Goal: Task Accomplishment & Management: Complete application form

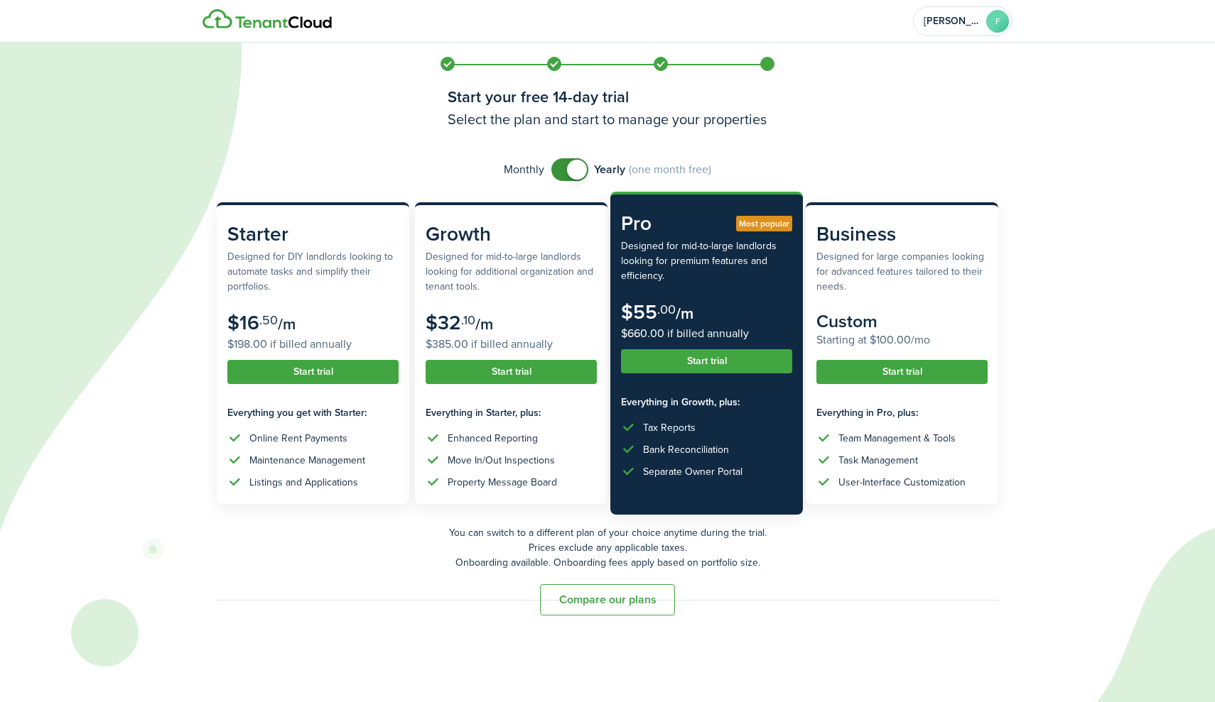
click at [587, 594] on button "Compare our plans" at bounding box center [607, 600] width 135 height 31
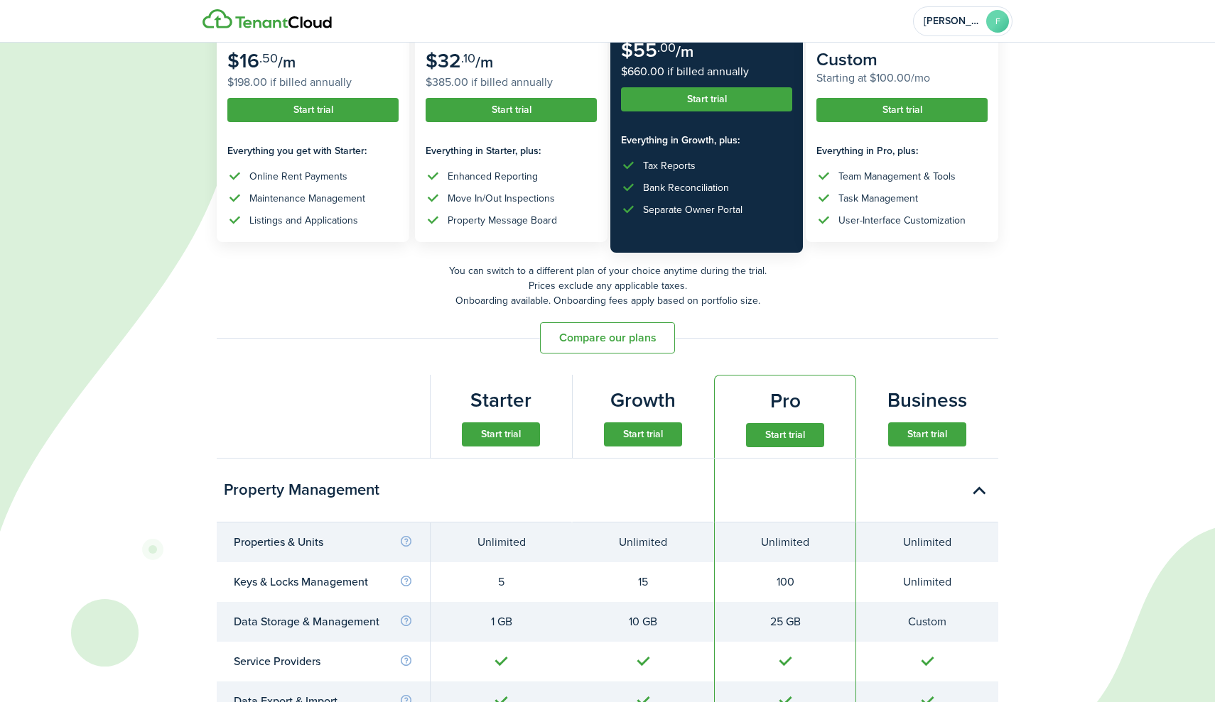
scroll to position [273, 0]
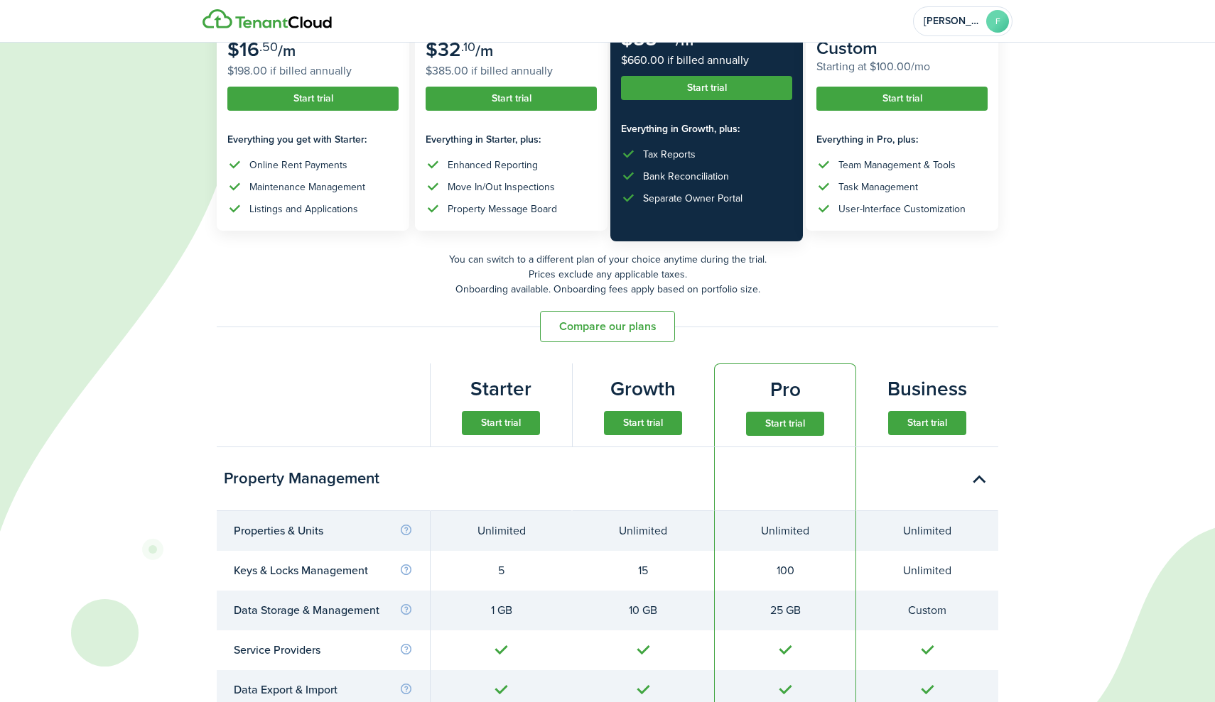
click at [483, 428] on button "Start trial" at bounding box center [501, 423] width 78 height 24
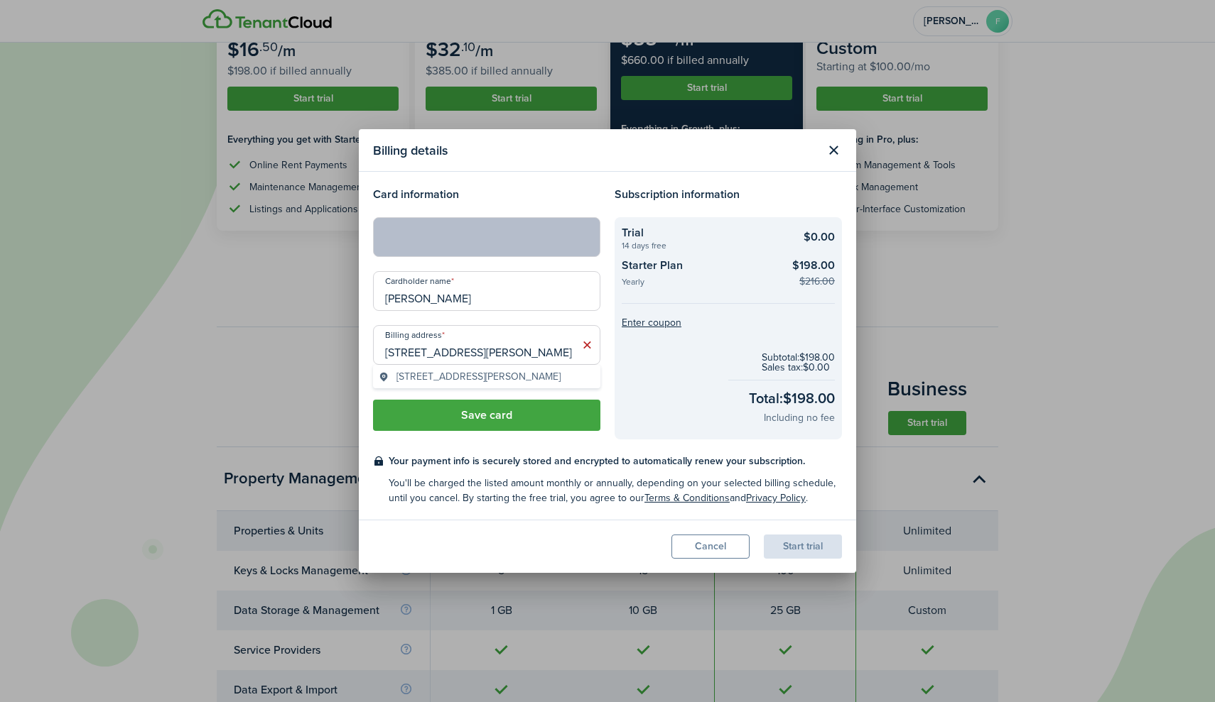
click at [471, 381] on span "[STREET_ADDRESS][PERSON_NAME]" at bounding box center [478, 376] width 164 height 15
type input "[STREET_ADDRESS][PERSON_NAME]"
click at [512, 412] on button "Save card" at bounding box center [486, 415] width 227 height 31
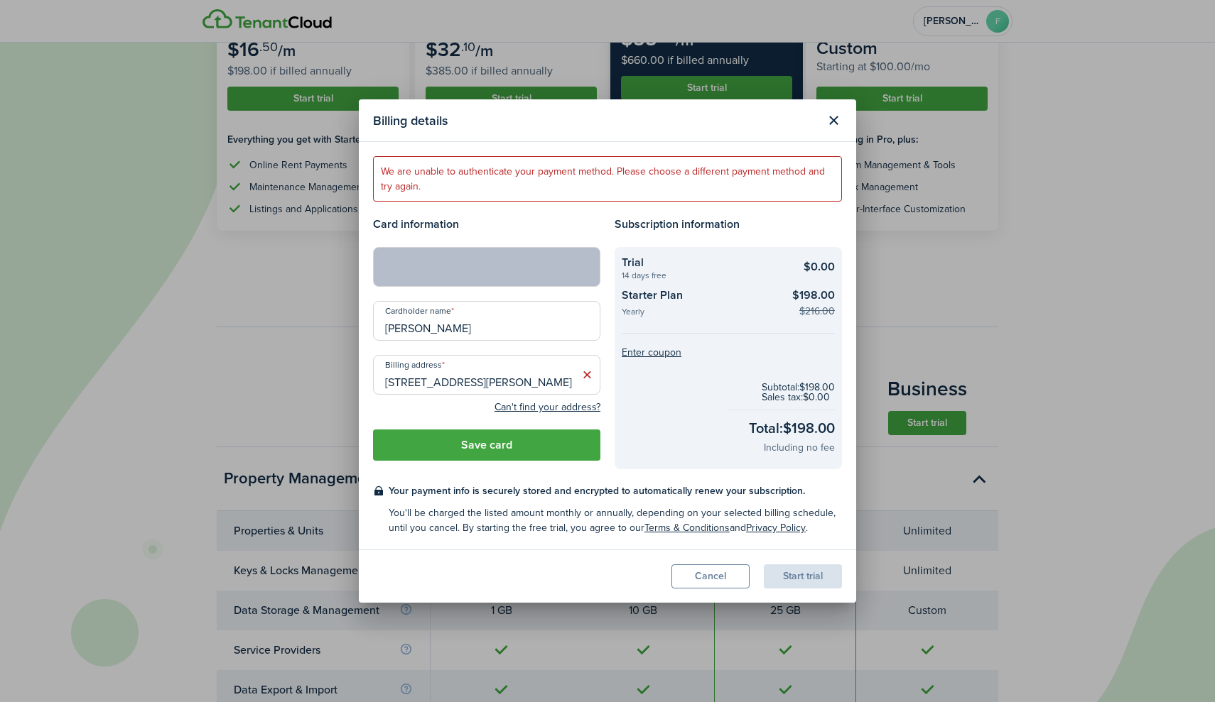
click at [484, 327] on input "[PERSON_NAME]" at bounding box center [486, 321] width 227 height 40
drag, startPoint x: 477, startPoint y: 330, endPoint x: 228, endPoint y: 316, distance: 249.7
click at [228, 316] on div "Billing details We are unable to authenticate your payment method. Please choos…" at bounding box center [607, 351] width 1215 height 702
click at [466, 453] on button "Save card" at bounding box center [486, 445] width 227 height 31
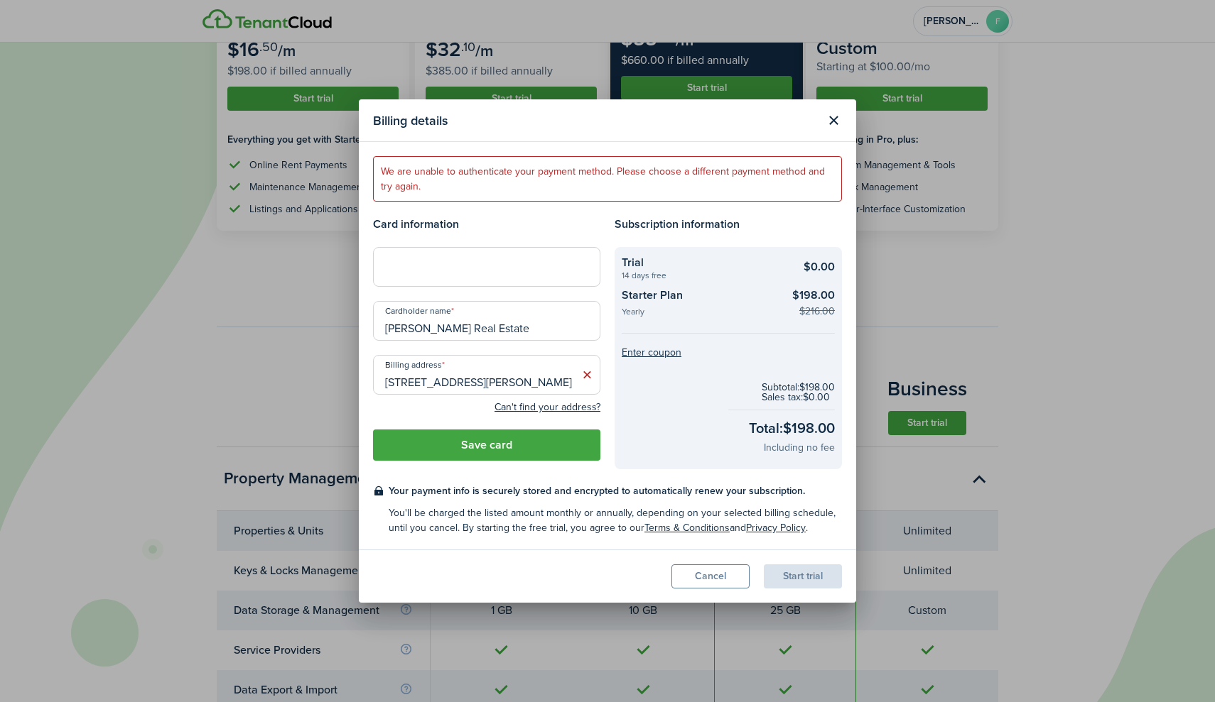
drag, startPoint x: 485, startPoint y: 322, endPoint x: 509, endPoint y: 327, distance: 24.1
click at [487, 321] on input "[PERSON_NAME] Real Estate" at bounding box center [486, 321] width 227 height 40
click at [510, 327] on input "[PERSON_NAME] Real Estate" at bounding box center [486, 321] width 227 height 40
click at [550, 442] on button "Save card" at bounding box center [486, 445] width 227 height 31
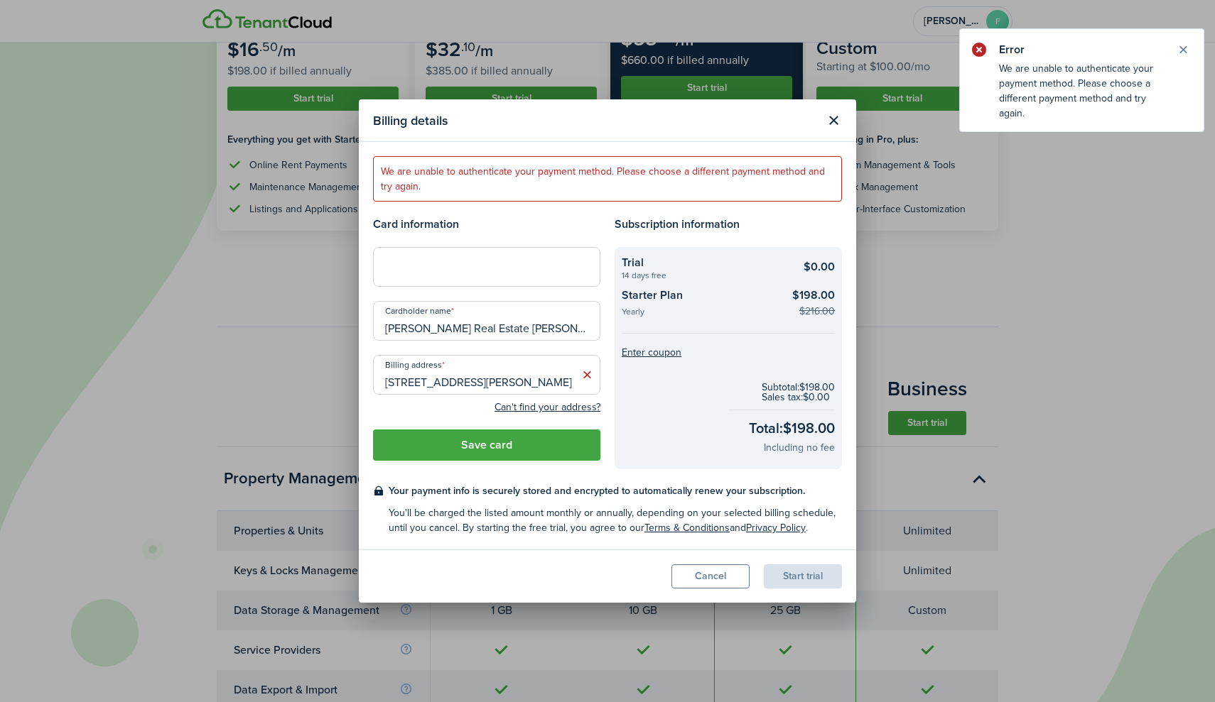
drag, startPoint x: 494, startPoint y: 330, endPoint x: 327, endPoint y: 322, distance: 166.4
click at [327, 322] on div "Billing details We are unable to authenticate your payment method. Please choos…" at bounding box center [607, 351] width 1215 height 702
type input "[PERSON_NAME]"
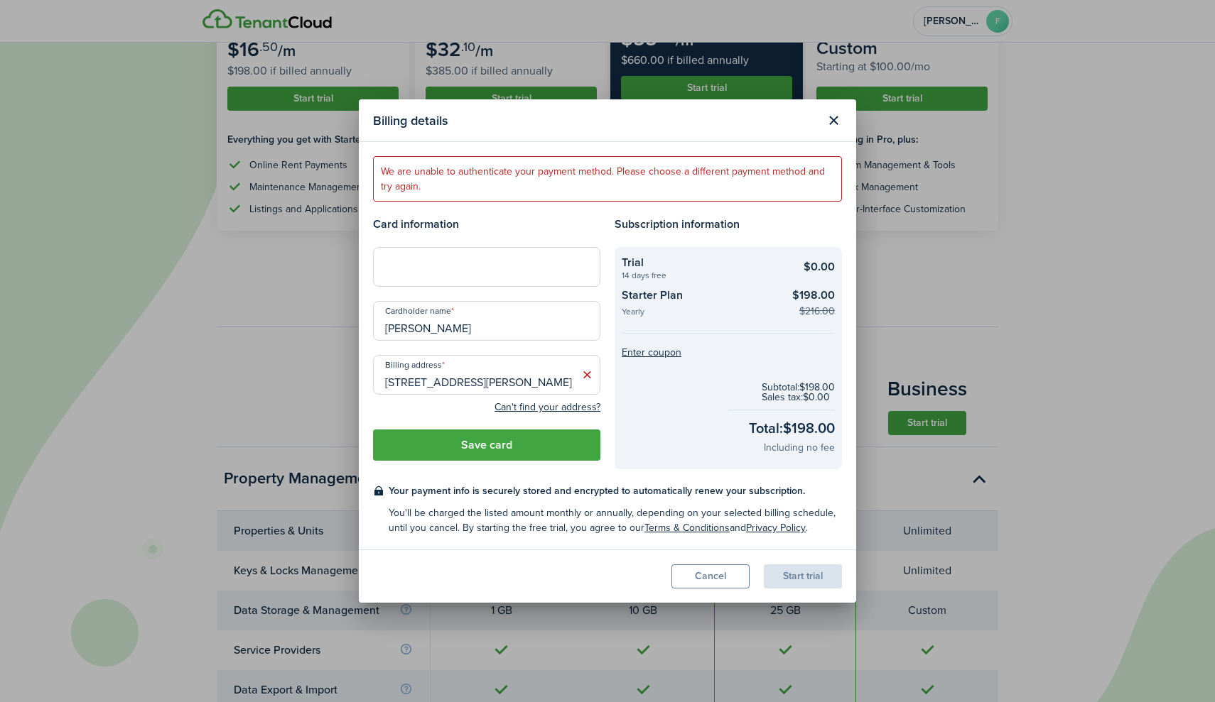
drag, startPoint x: 518, startPoint y: 335, endPoint x: 281, endPoint y: 293, distance: 240.9
click at [281, 293] on div "Billing details We are unable to authenticate your payment method. Please choos…" at bounding box center [607, 351] width 1215 height 702
click at [413, 327] on input "Cardholder name" at bounding box center [486, 321] width 227 height 40
click at [445, 406] on div "Can't find your address?" at bounding box center [486, 406] width 227 height 17
drag, startPoint x: 477, startPoint y: 341, endPoint x: 484, endPoint y: 335, distance: 9.1
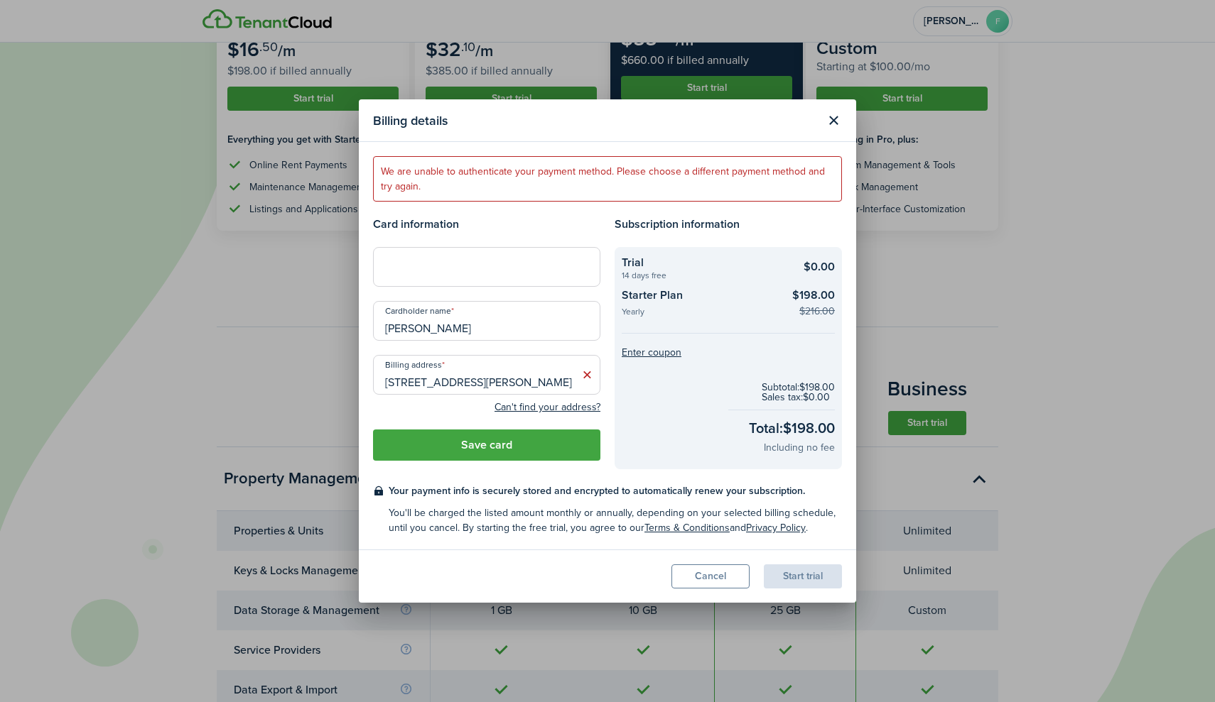
click at [484, 335] on input "[PERSON_NAME]" at bounding box center [486, 321] width 227 height 40
type input "[PERSON_NAME]"
click at [522, 447] on button "Save card" at bounding box center [486, 445] width 227 height 31
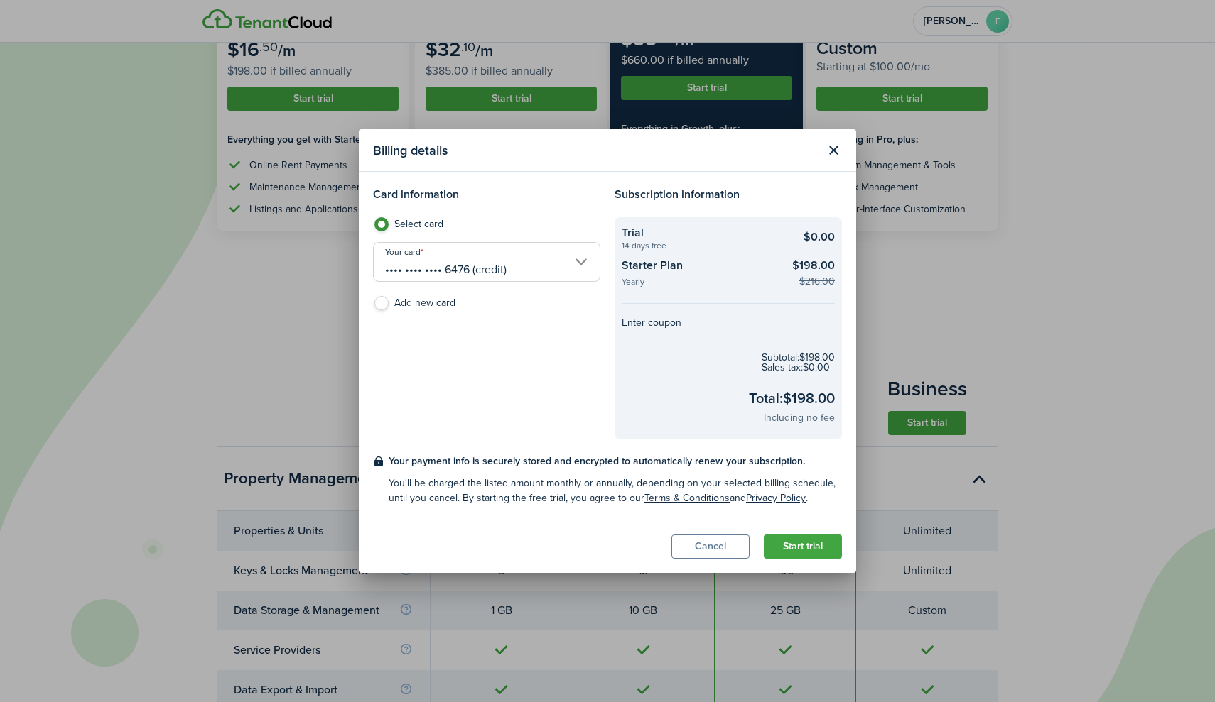
click at [798, 550] on button "Start trial" at bounding box center [803, 547] width 78 height 24
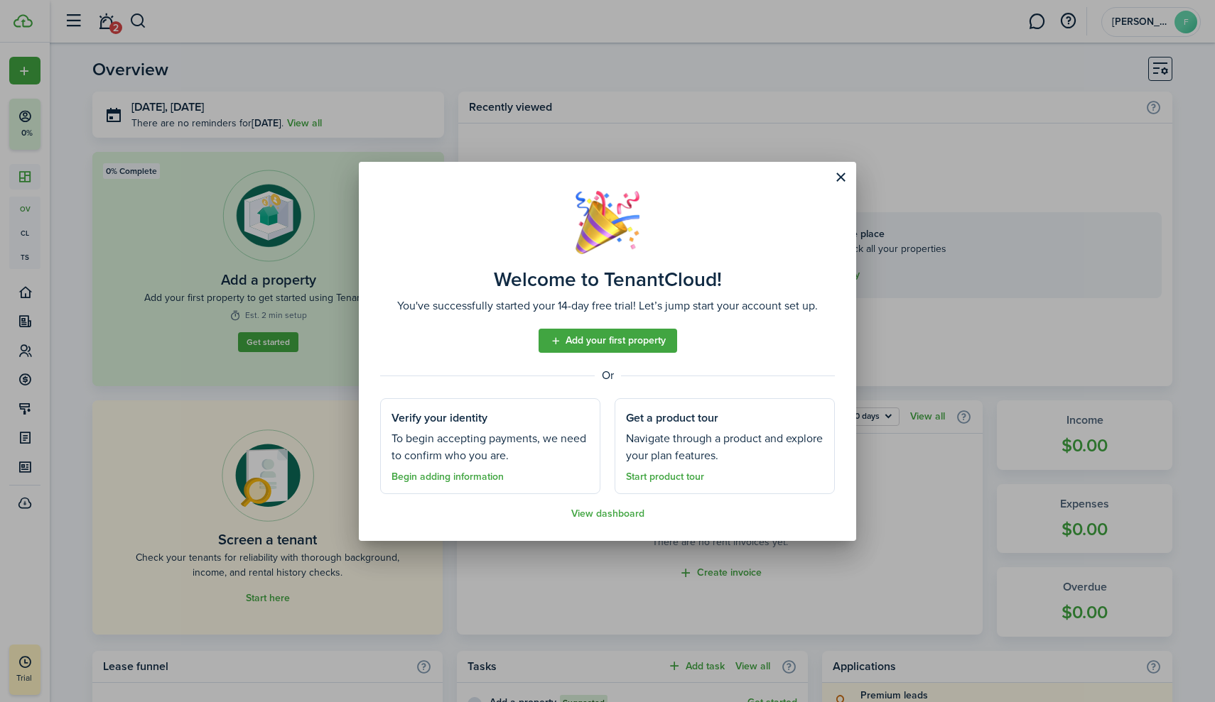
click at [663, 345] on link "Add your first property" at bounding box center [607, 341] width 139 height 24
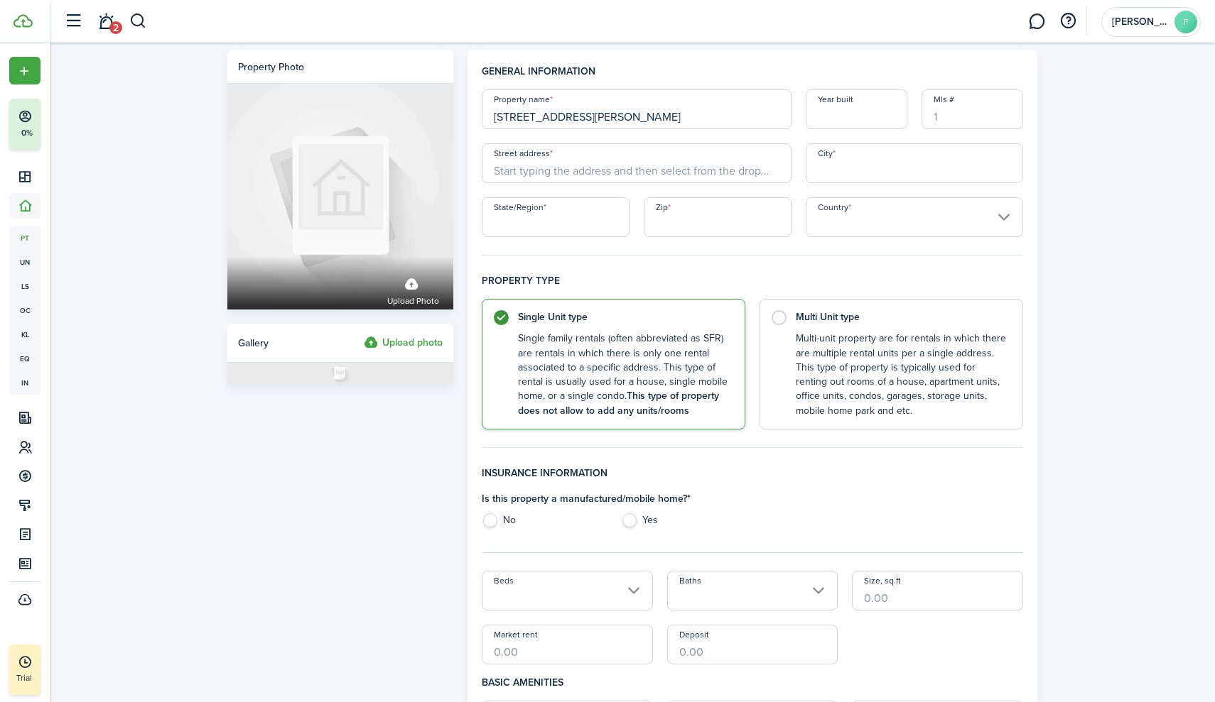
type input "[STREET_ADDRESS][PERSON_NAME]"
drag, startPoint x: 685, startPoint y: 122, endPoint x: 464, endPoint y: 116, distance: 221.7
click at [464, 116] on div "General information Property name [STREET_ADDRESS][PERSON_NAME] Year built Mls …" at bounding box center [752, 709] width 584 height 1319
click at [550, 167] on input "Street address" at bounding box center [637, 163] width 310 height 40
paste input "[STREET_ADDRESS][PERSON_NAME]"
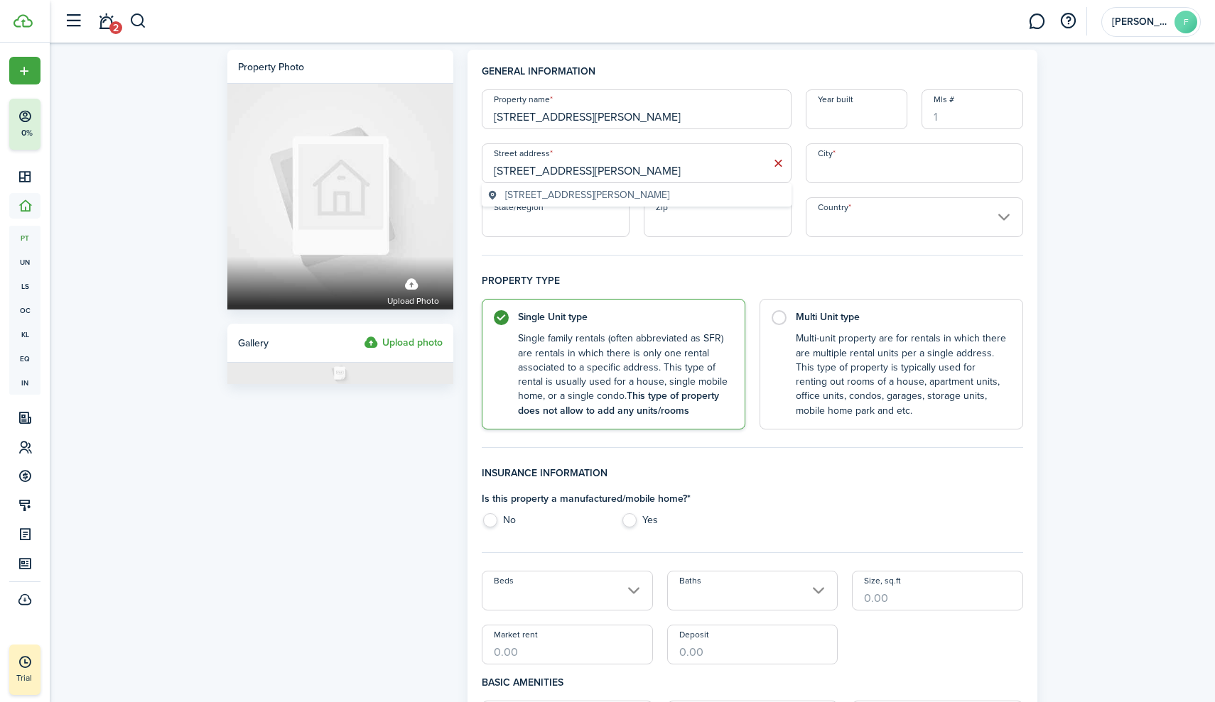
drag, startPoint x: 687, startPoint y: 175, endPoint x: 600, endPoint y: 177, distance: 86.7
click at [602, 176] on input "[STREET_ADDRESS][PERSON_NAME]" at bounding box center [637, 163] width 310 height 40
click at [597, 190] on span "[STREET_ADDRESS][PERSON_NAME]" at bounding box center [587, 195] width 164 height 15
type input "[STREET_ADDRESS][PERSON_NAME]"
type input "Monroe"
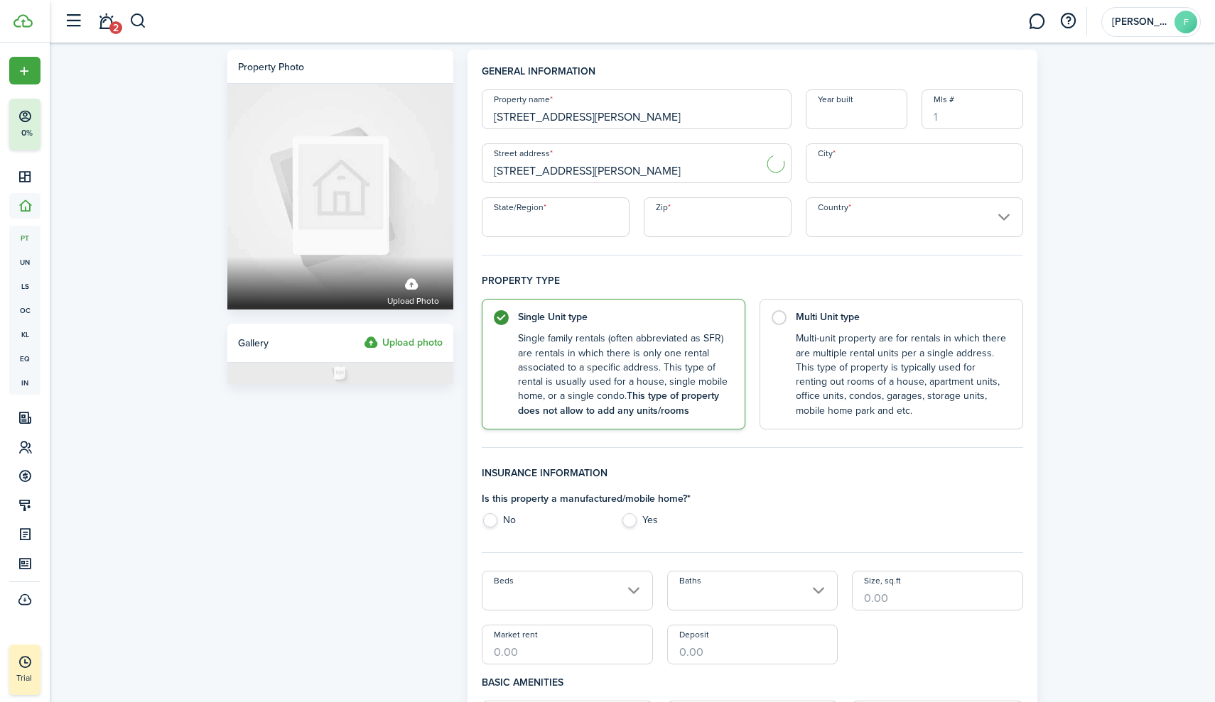
type input "NC"
type input "28110"
type input "[GEOGRAPHIC_DATA]"
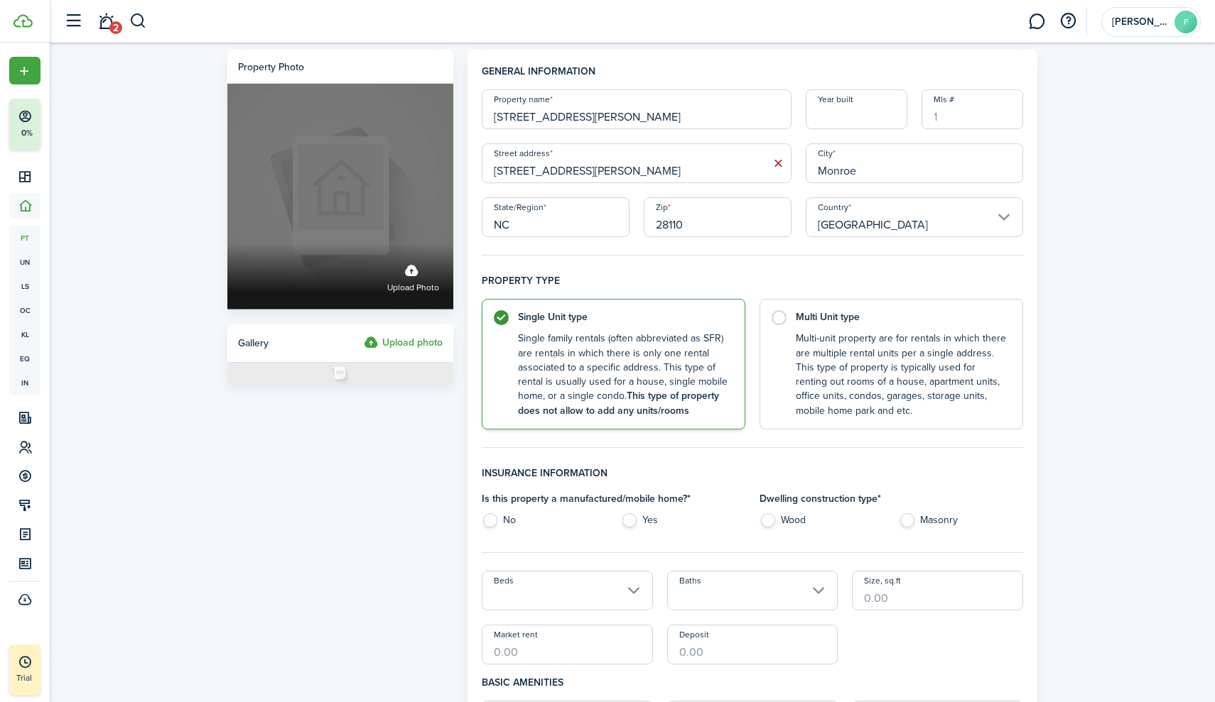
drag, startPoint x: 706, startPoint y: 116, endPoint x: 431, endPoint y: 113, distance: 274.9
click at [431, 113] on form "Property photo Upload photo Gallery Upload photo General information Property n…" at bounding box center [632, 709] width 824 height 1319
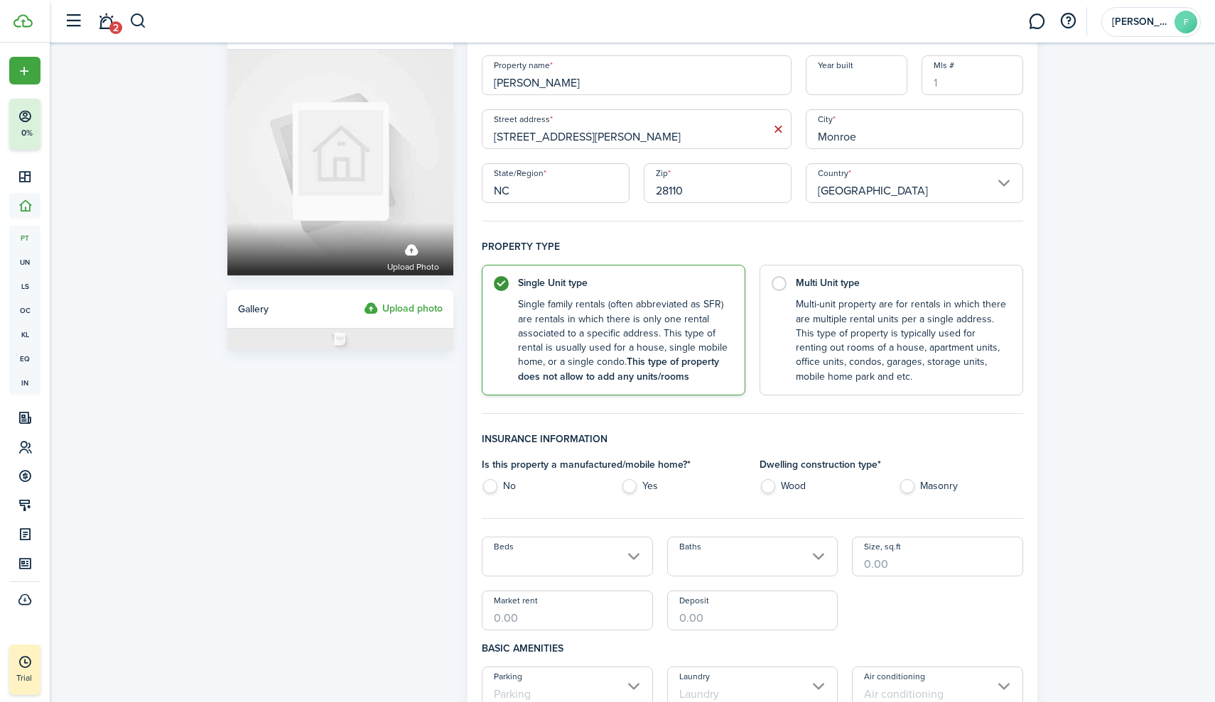
scroll to position [40, 0]
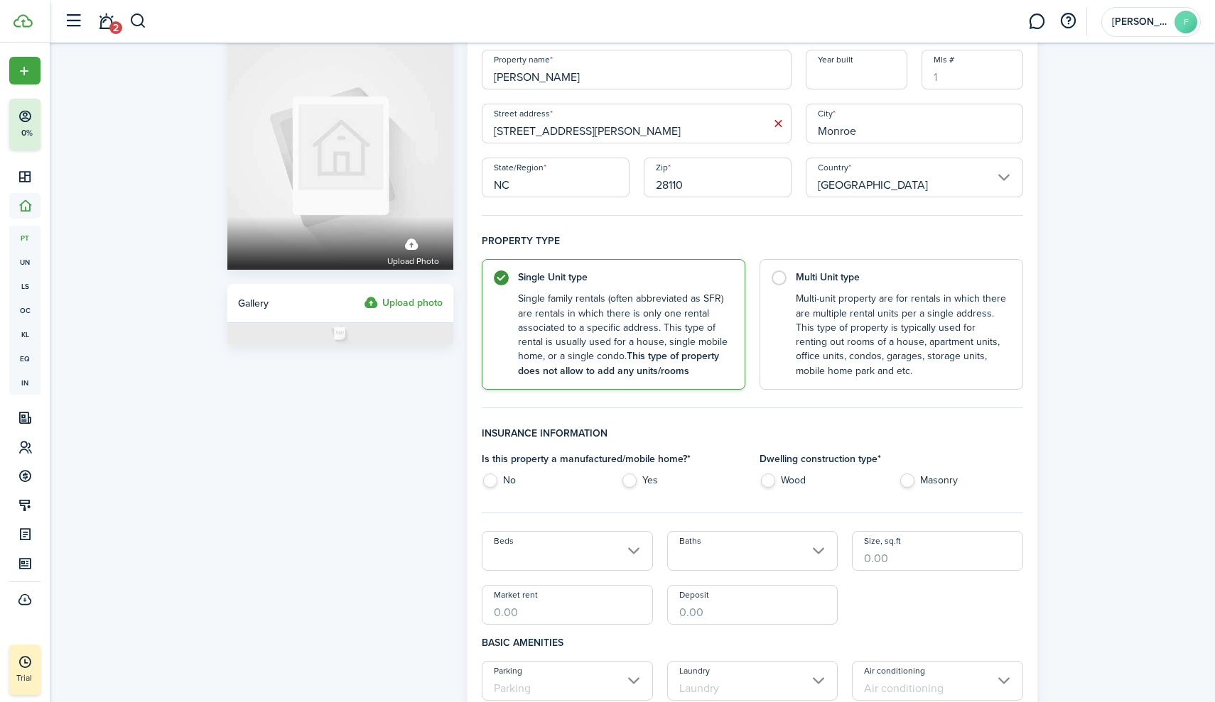
drag, startPoint x: 618, startPoint y: 87, endPoint x: 516, endPoint y: 81, distance: 101.7
click at [516, 81] on input "[PERSON_NAME]" at bounding box center [637, 70] width 310 height 40
type input "[PERSON_NAME]"
click at [492, 480] on label "No" at bounding box center [544, 484] width 124 height 21
radio input "true"
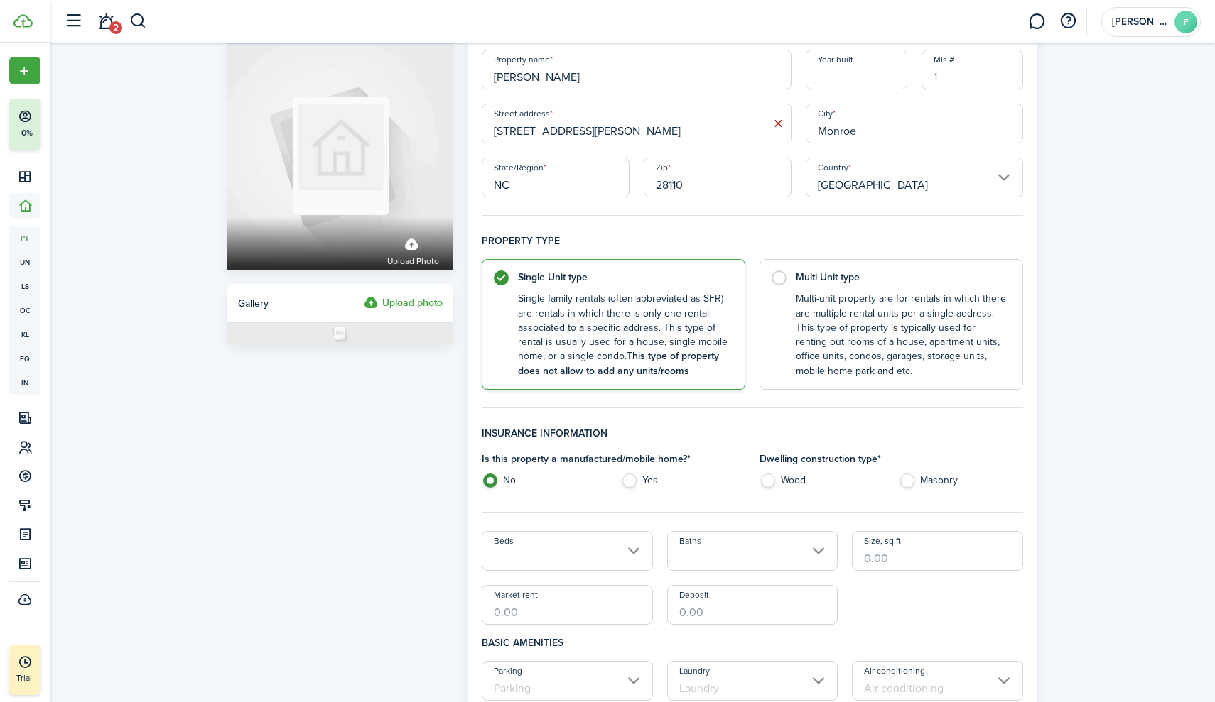
click at [774, 485] on label "Wood" at bounding box center [821, 484] width 124 height 21
radio input "true"
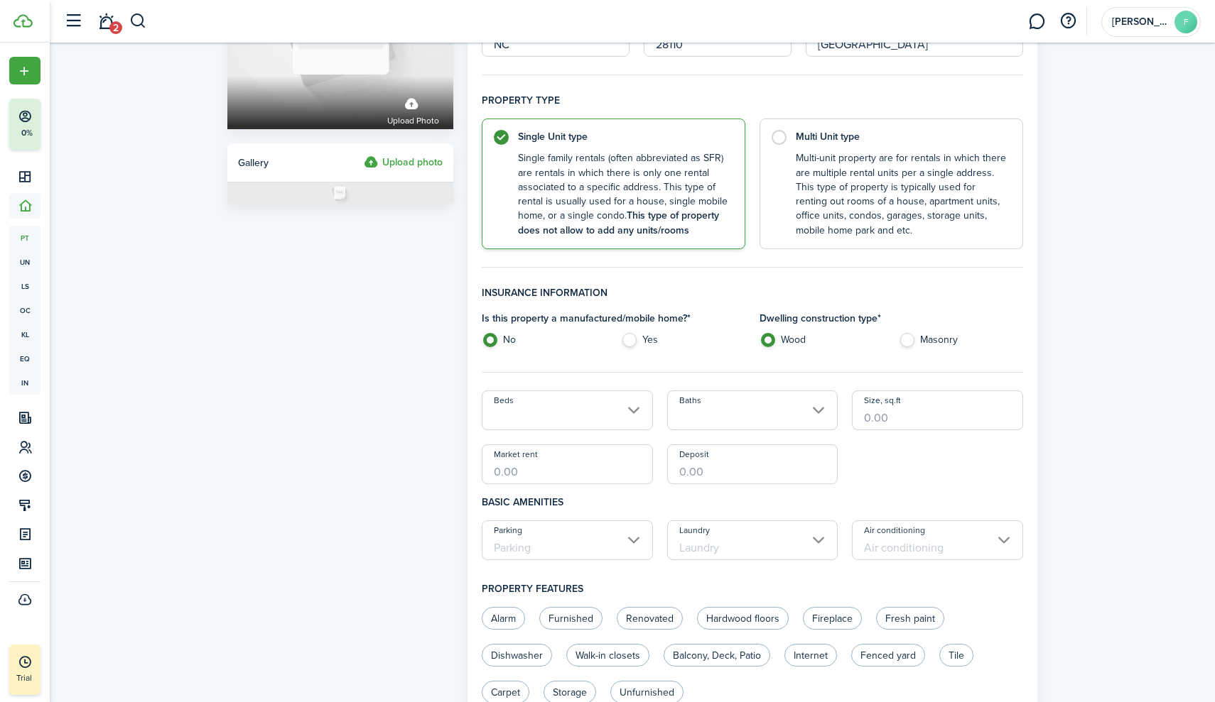
scroll to position [181, 0]
click at [581, 420] on input "Beds" at bounding box center [567, 410] width 171 height 40
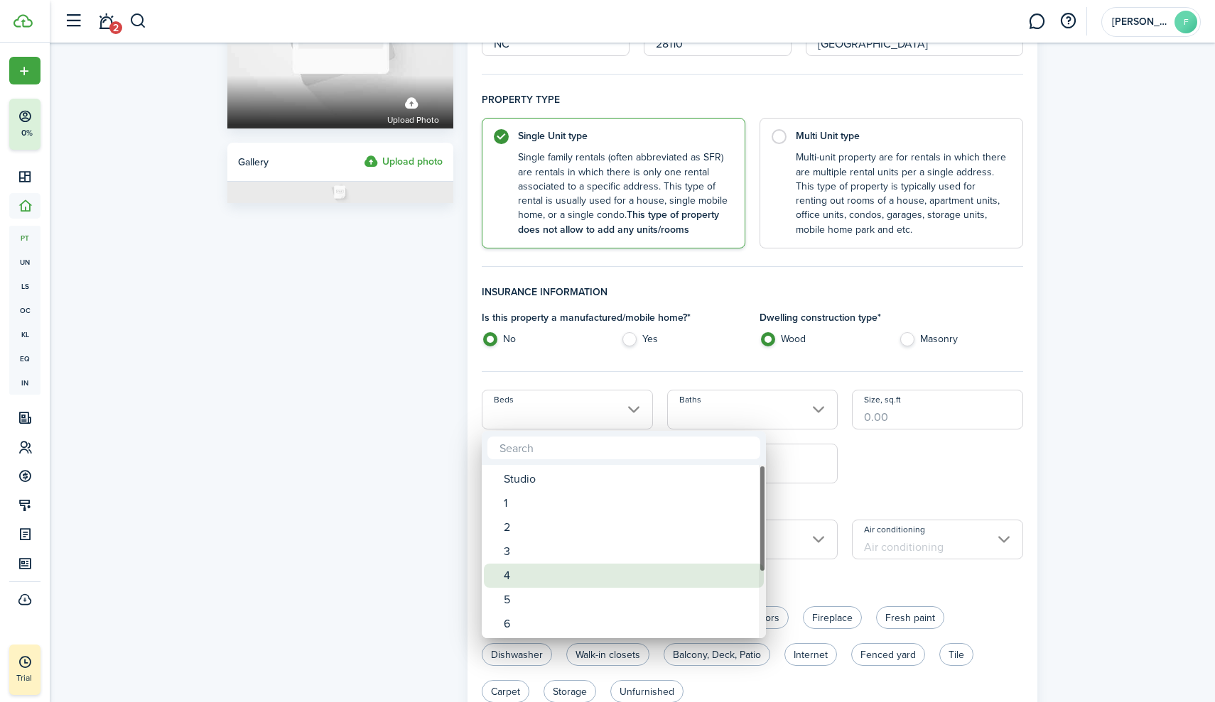
click at [515, 578] on div "4" at bounding box center [629, 576] width 251 height 24
type input "4"
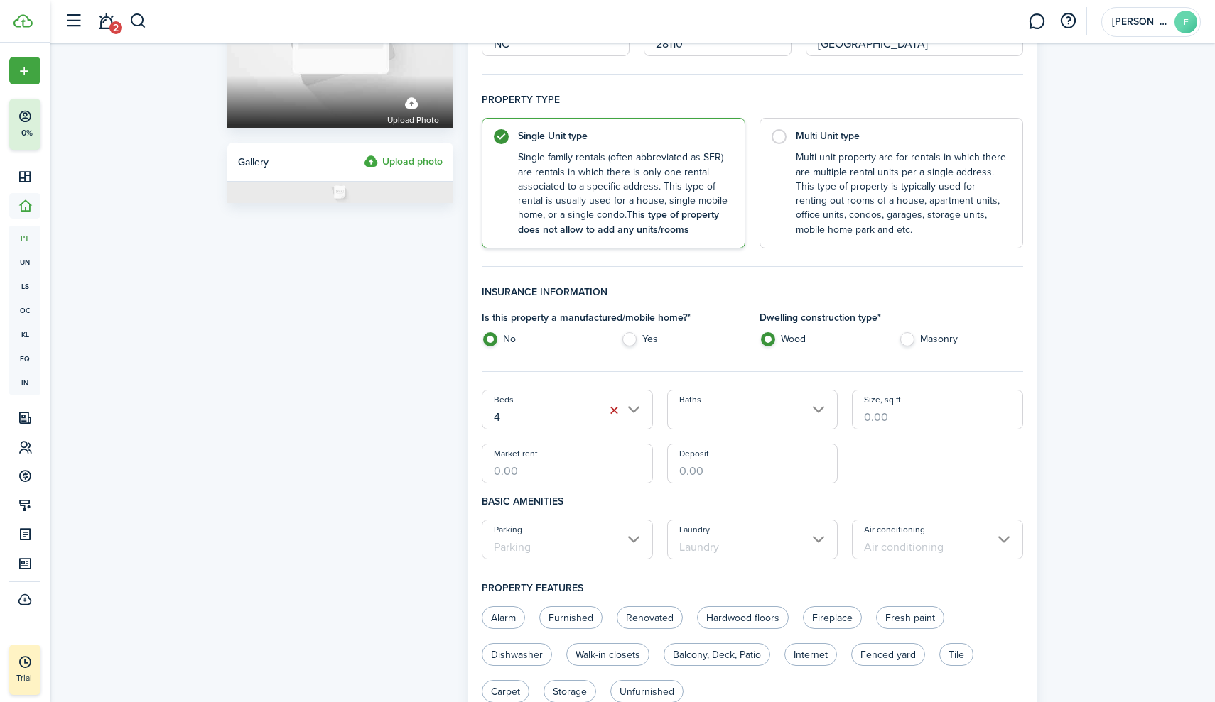
click at [707, 425] on input "Baths" at bounding box center [752, 410] width 171 height 40
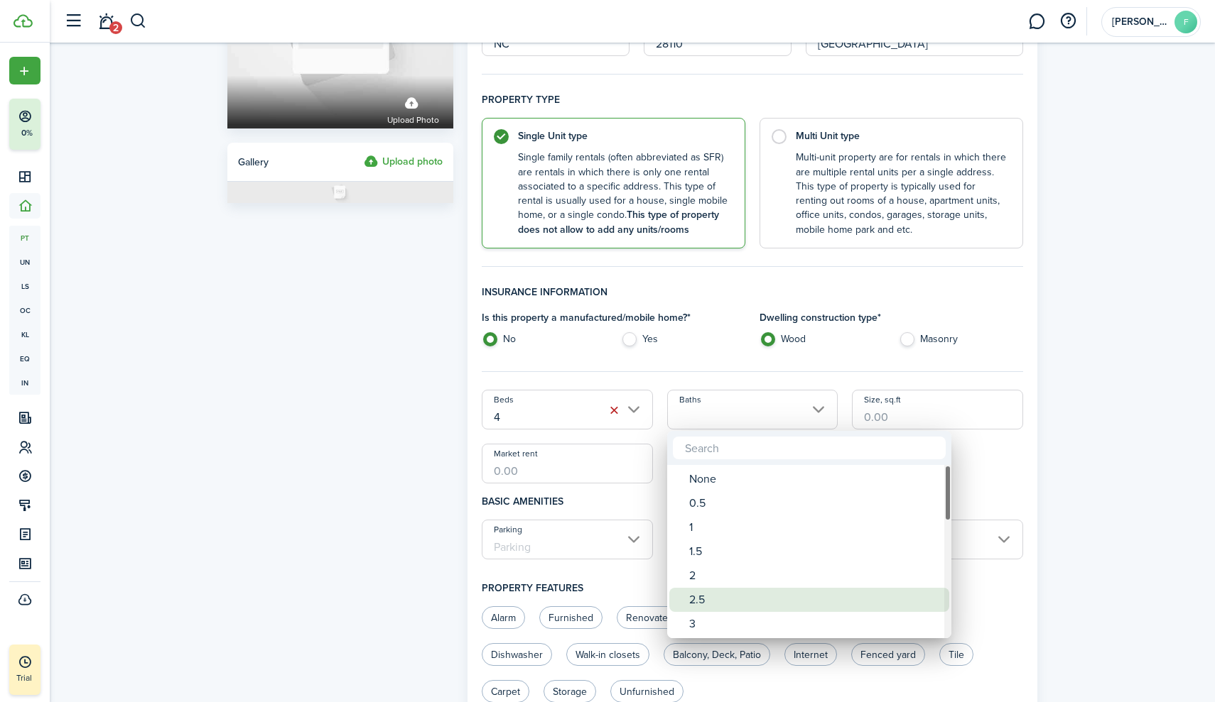
click at [702, 595] on div "2.5" at bounding box center [814, 600] width 251 height 24
type input "2.5"
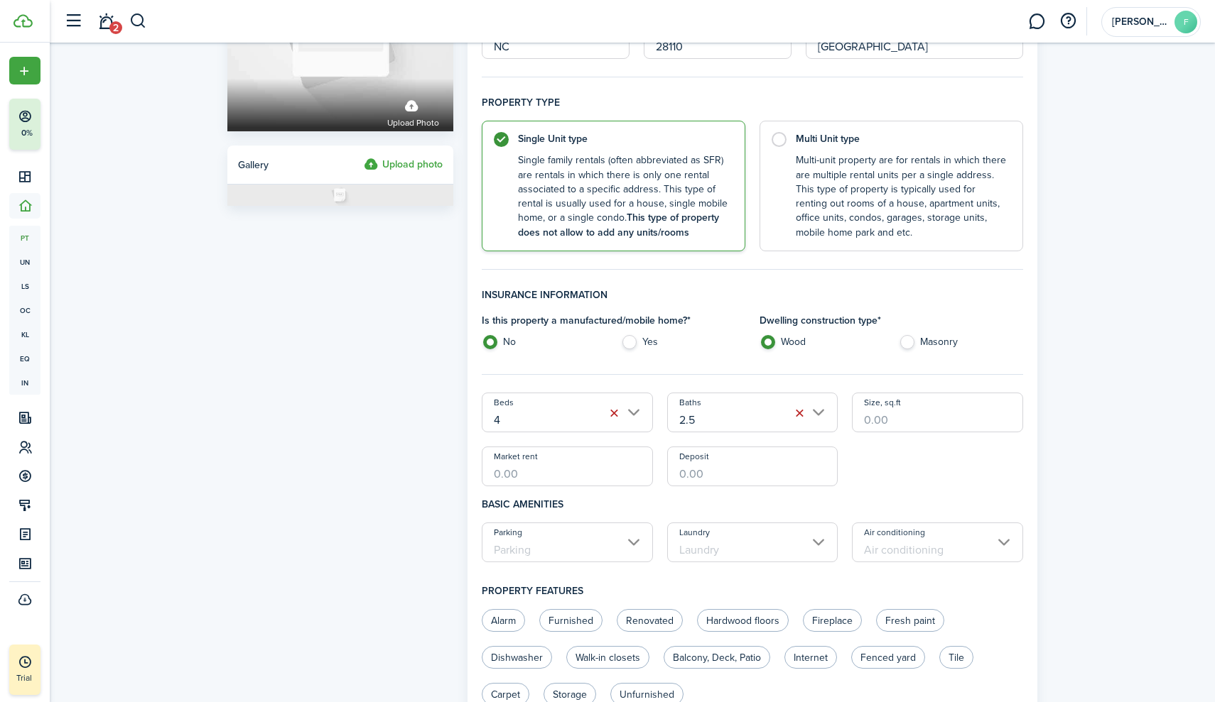
click at [603, 472] on input "Market rent" at bounding box center [567, 467] width 171 height 40
type input "$2,500.00"
click at [722, 465] on input "Deposit" at bounding box center [752, 467] width 171 height 40
click at [610, 535] on input "Parking" at bounding box center [567, 541] width 171 height 40
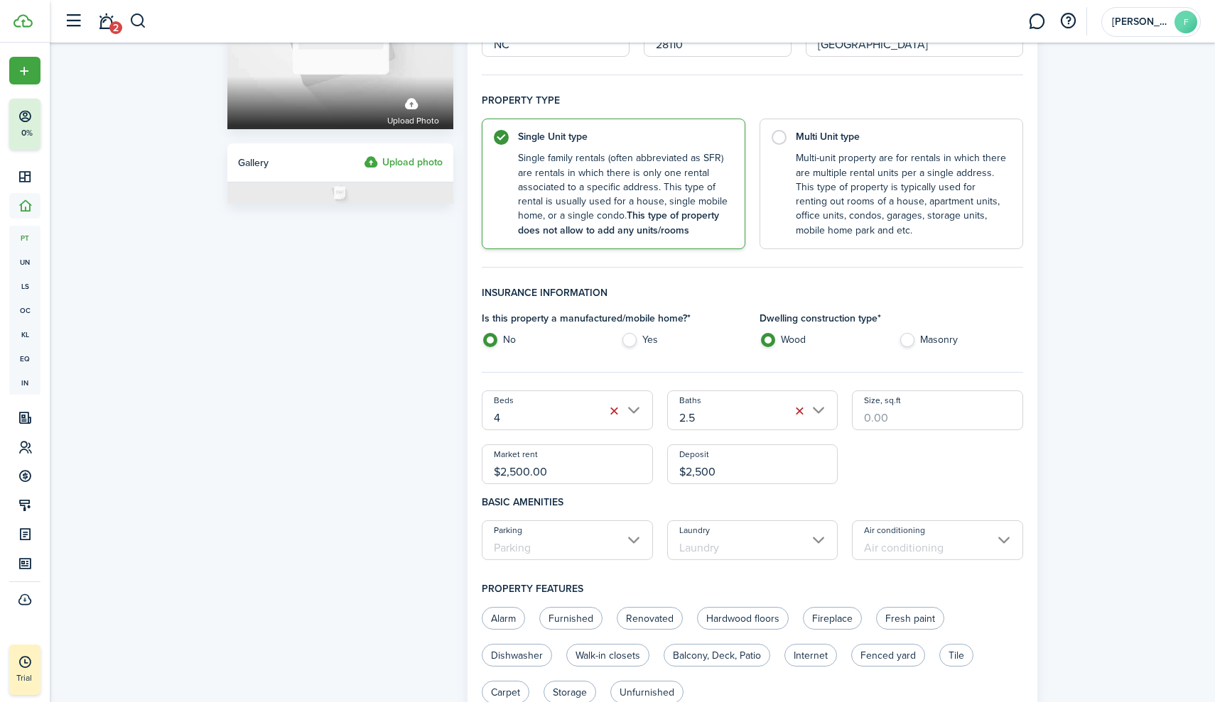
type input "$2,500.00"
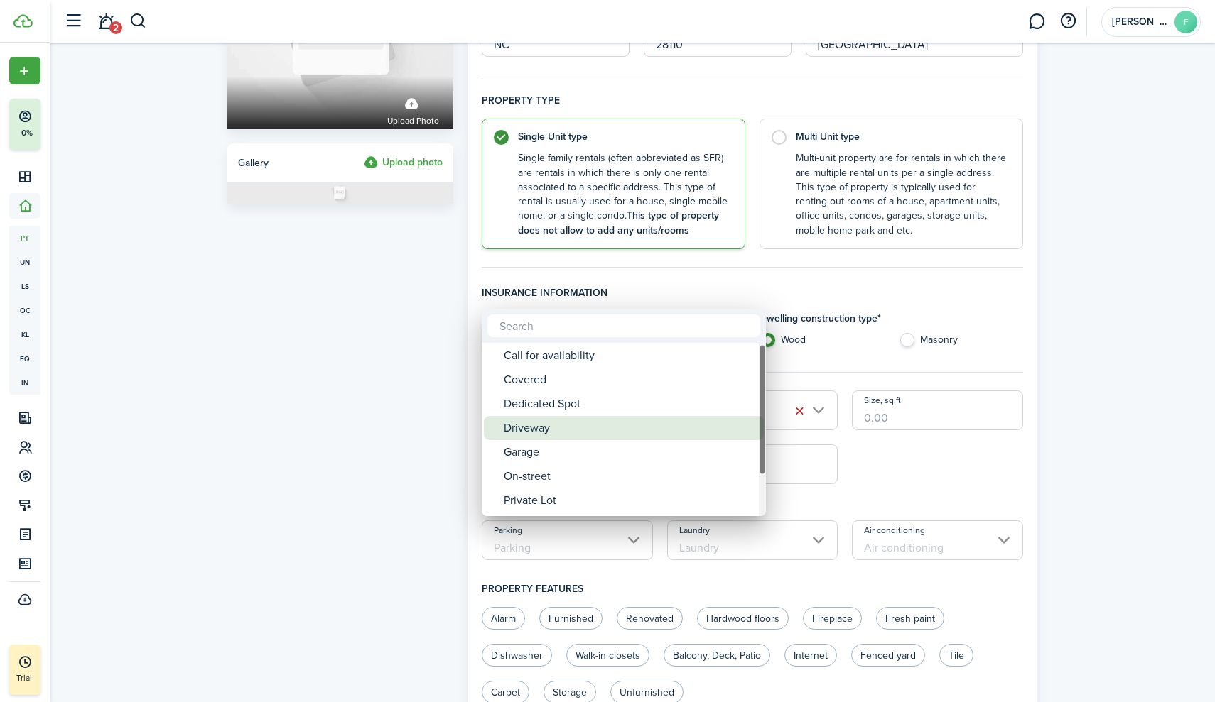
click at [567, 438] on div "Driveway" at bounding box center [629, 428] width 251 height 24
click at [573, 432] on div "Driveway" at bounding box center [629, 425] width 251 height 24
click at [543, 428] on div "Driveway" at bounding box center [629, 430] width 251 height 24
click at [529, 429] on div "Driveway" at bounding box center [629, 430] width 251 height 24
type input "Driveway"
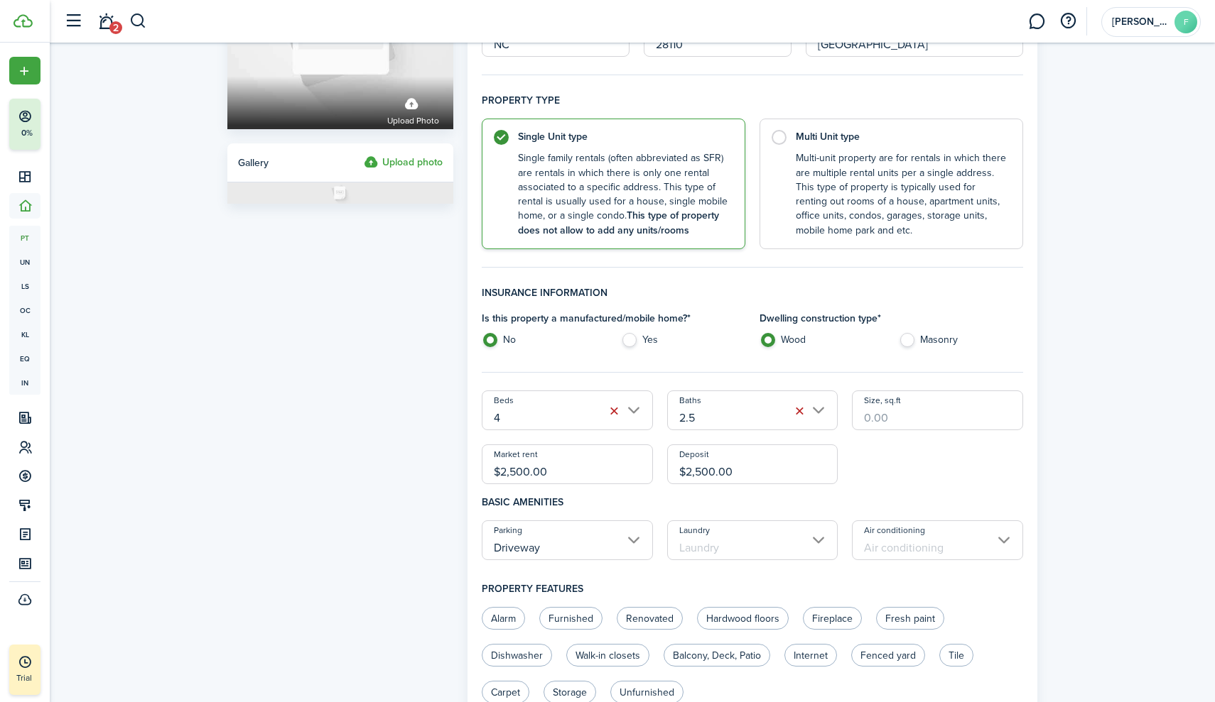
click at [759, 557] on input "Laundry" at bounding box center [752, 541] width 171 height 40
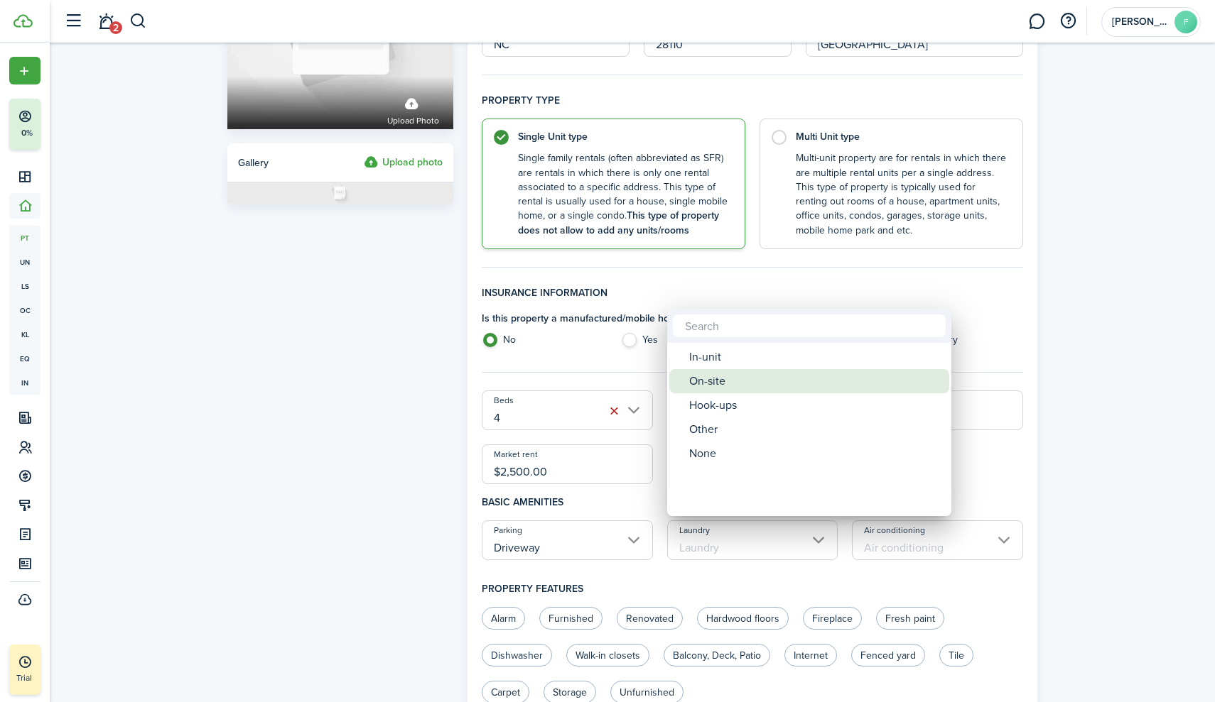
click at [732, 379] on div "On-site" at bounding box center [814, 381] width 251 height 24
type input "On-site"
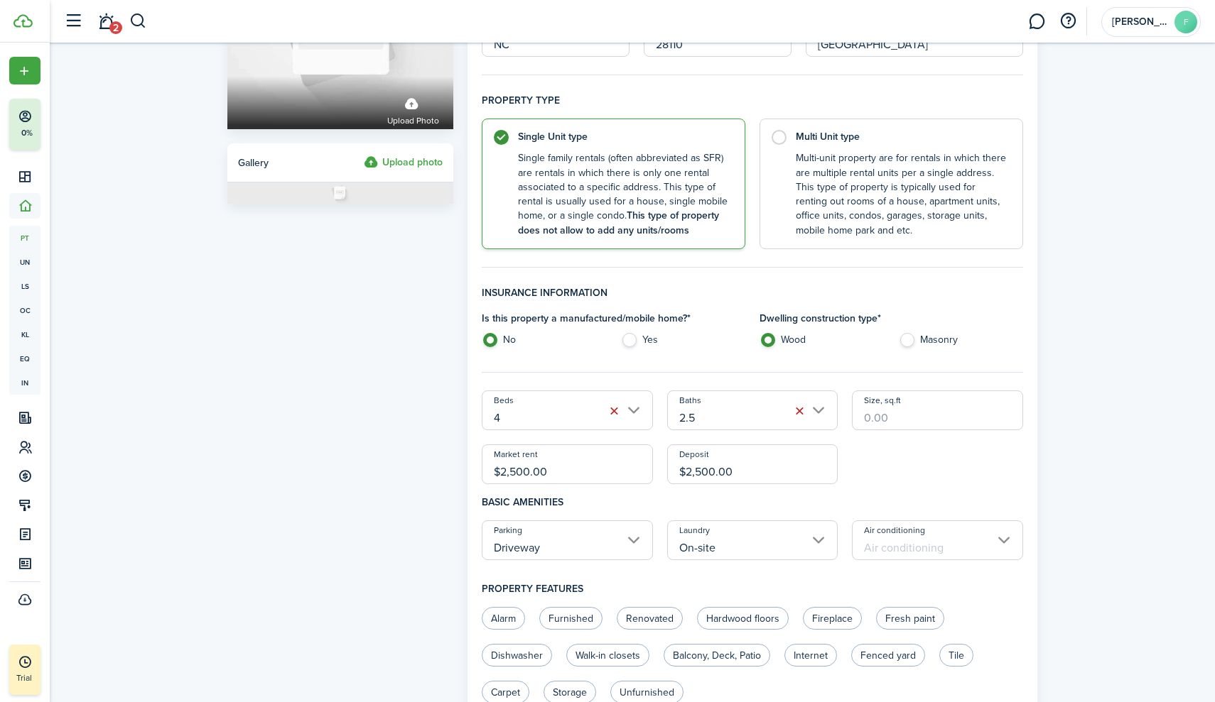
click at [927, 553] on input "Air conditioning" at bounding box center [937, 541] width 171 height 40
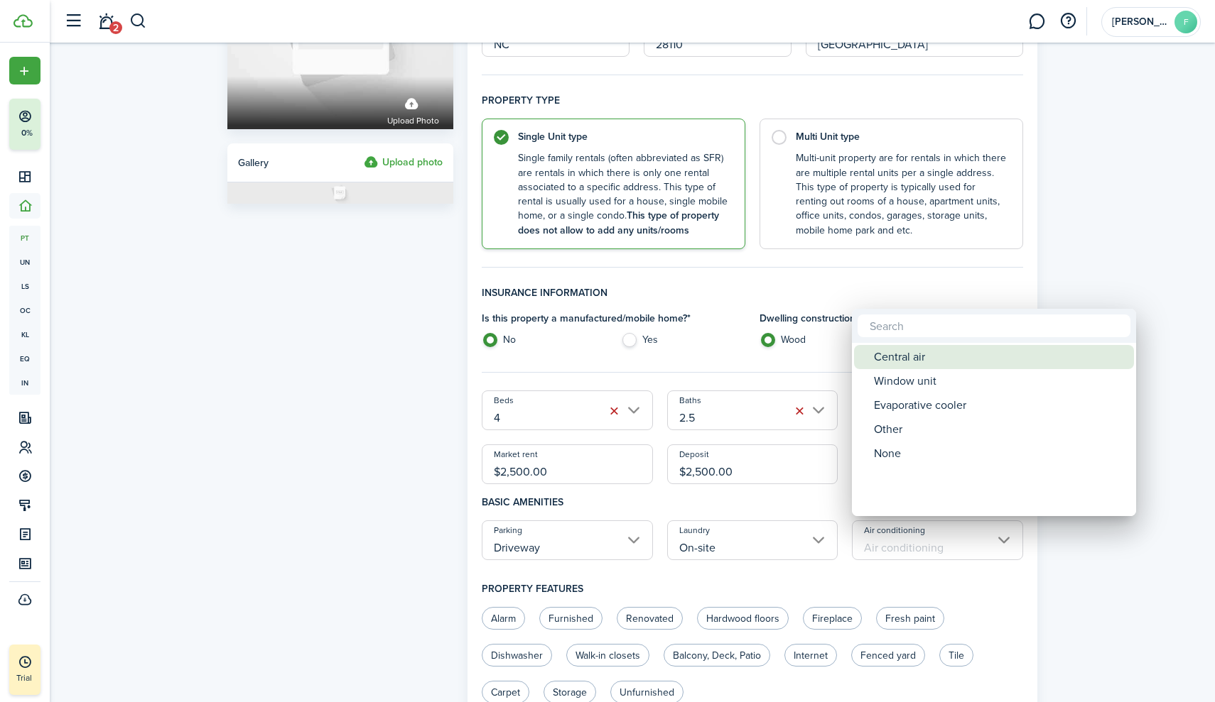
click at [903, 362] on div "Central air" at bounding box center [999, 357] width 251 height 24
type input "Central air"
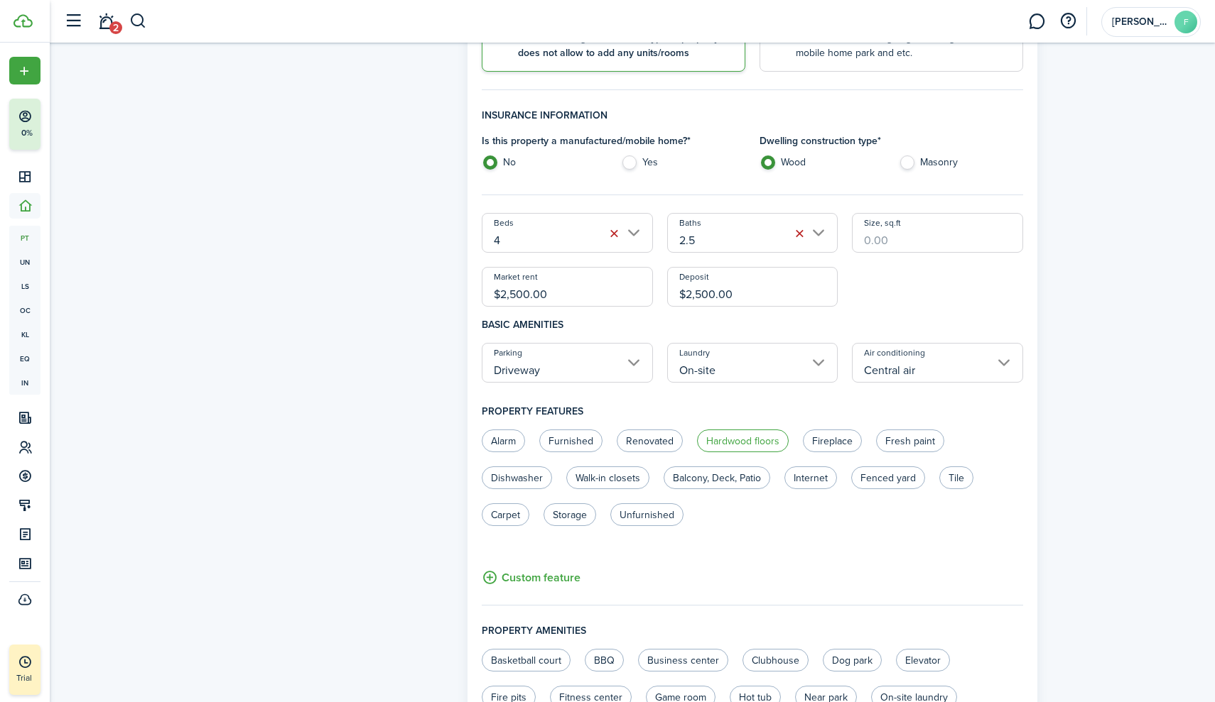
scroll to position [359, 0]
click at [662, 438] on label "Renovated" at bounding box center [650, 440] width 66 height 23
radio input "true"
drag, startPoint x: 890, startPoint y: 477, endPoint x: 857, endPoint y: 538, distance: 69.6
click at [857, 538] on unit-edit-features "Alarm Furnished Renovated Hardwood floors Fireplace Fresh paint Dishwasher Walk…" at bounding box center [752, 508] width 541 height 158
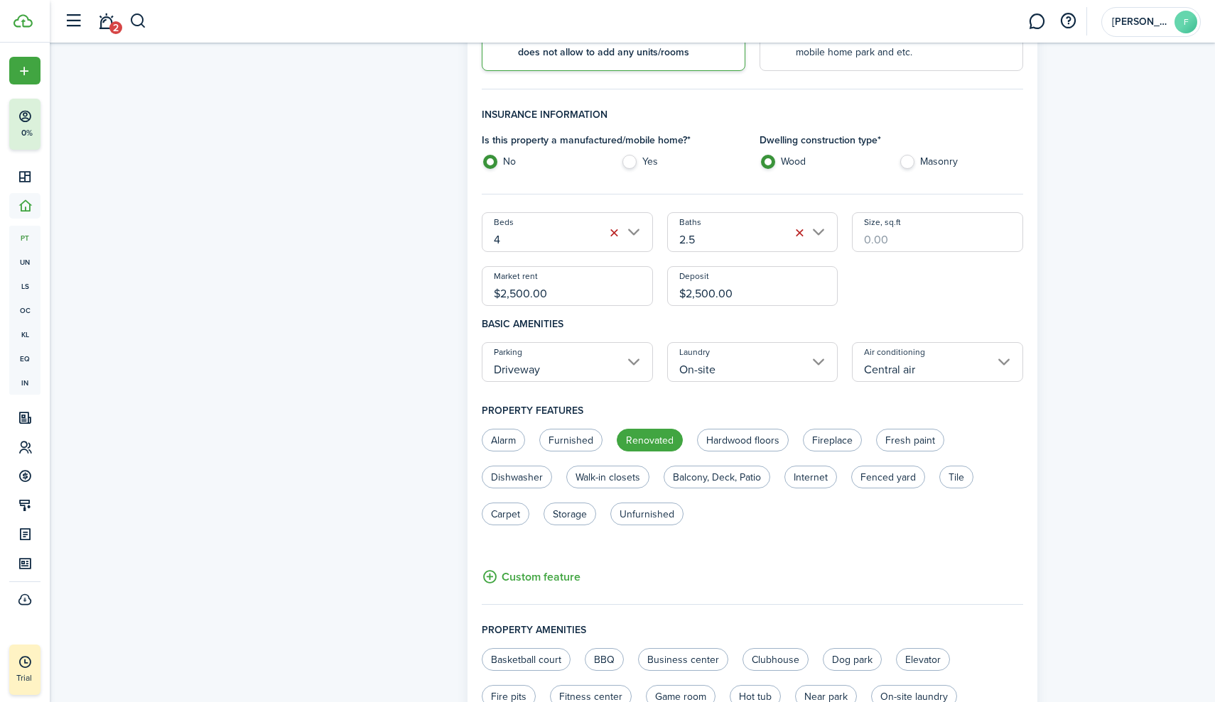
click at [857, 538] on unit-edit-features "Alarm Furnished Renovated Hardwood floors Fireplace Fresh paint Dishwasher Walk…" at bounding box center [752, 508] width 541 height 158
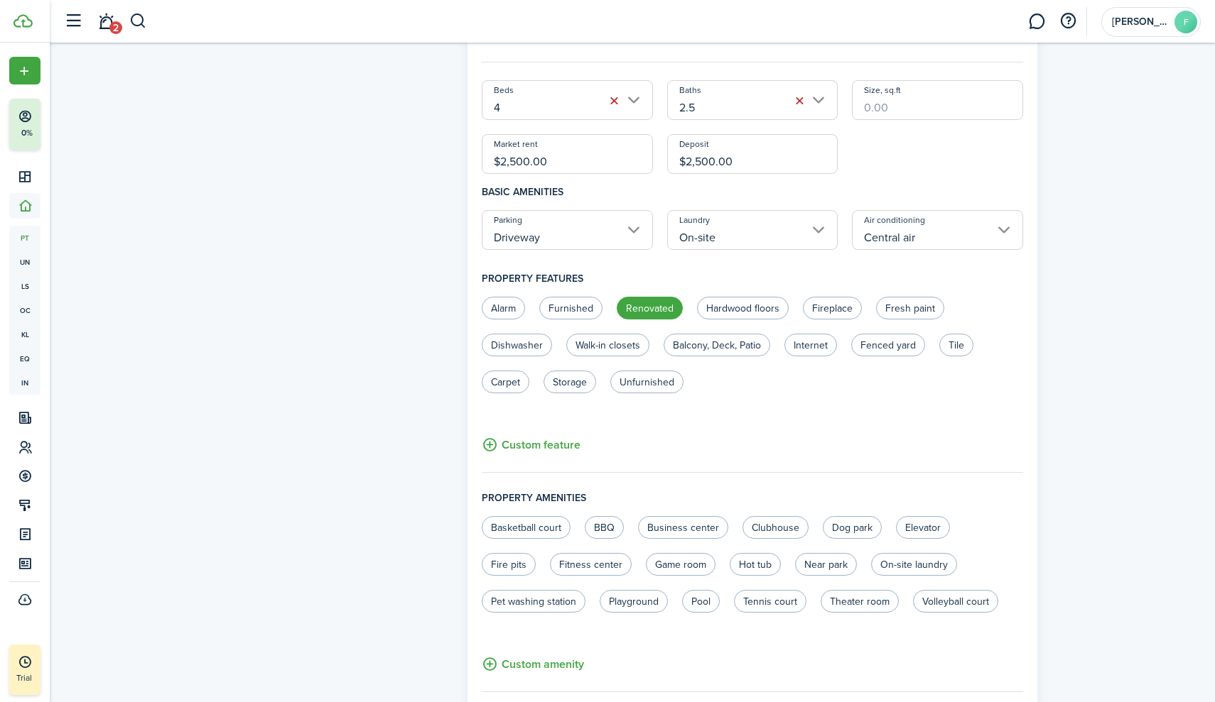
scroll to position [492, 0]
click at [514, 389] on label "Carpet" at bounding box center [506, 381] width 48 height 23
radio input "true"
click at [537, 343] on label "Dishwasher" at bounding box center [517, 346] width 70 height 23
radio input "true"
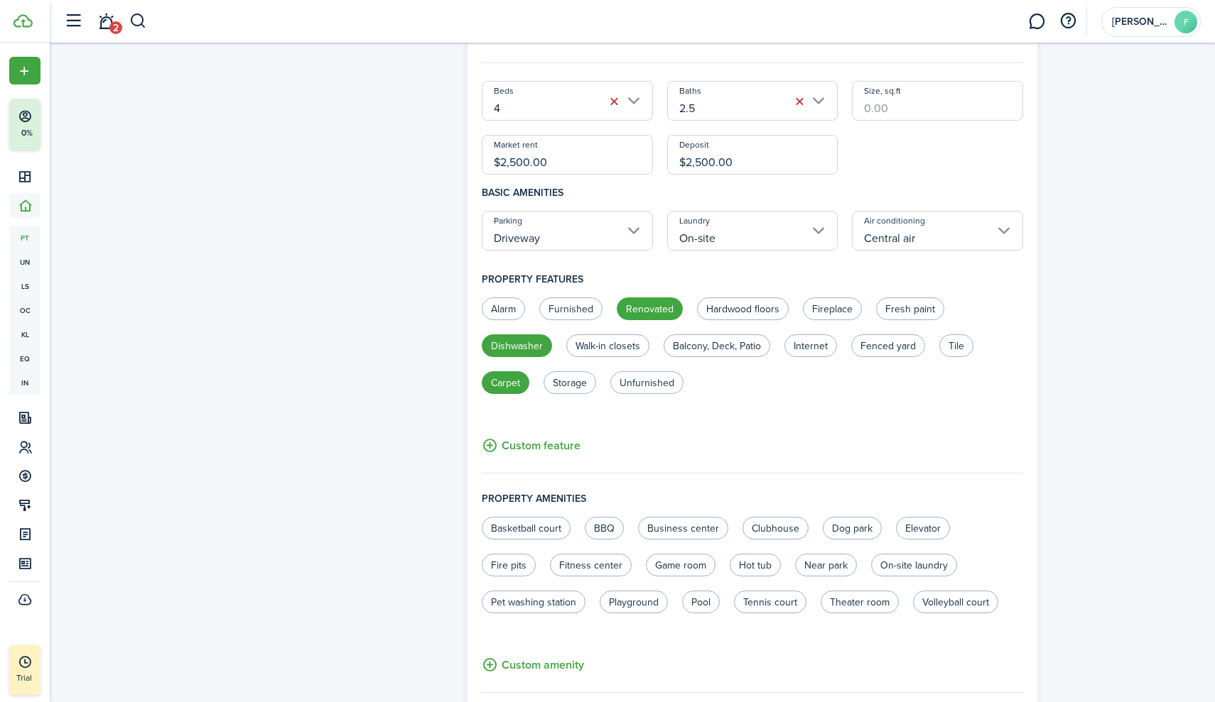
scroll to position [491, 0]
click at [766, 306] on label "Hardwood floors" at bounding box center [743, 306] width 92 height 23
radio input "true"
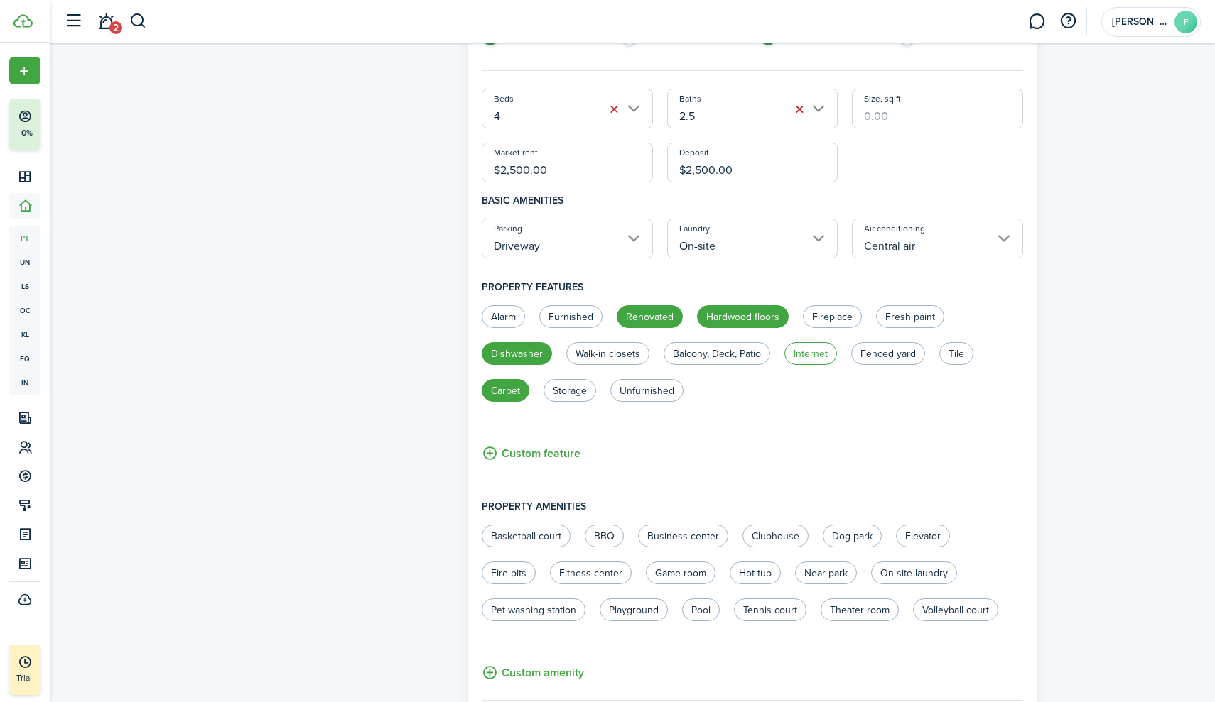
click at [813, 353] on label "Internet" at bounding box center [810, 353] width 53 height 23
radio input "true"
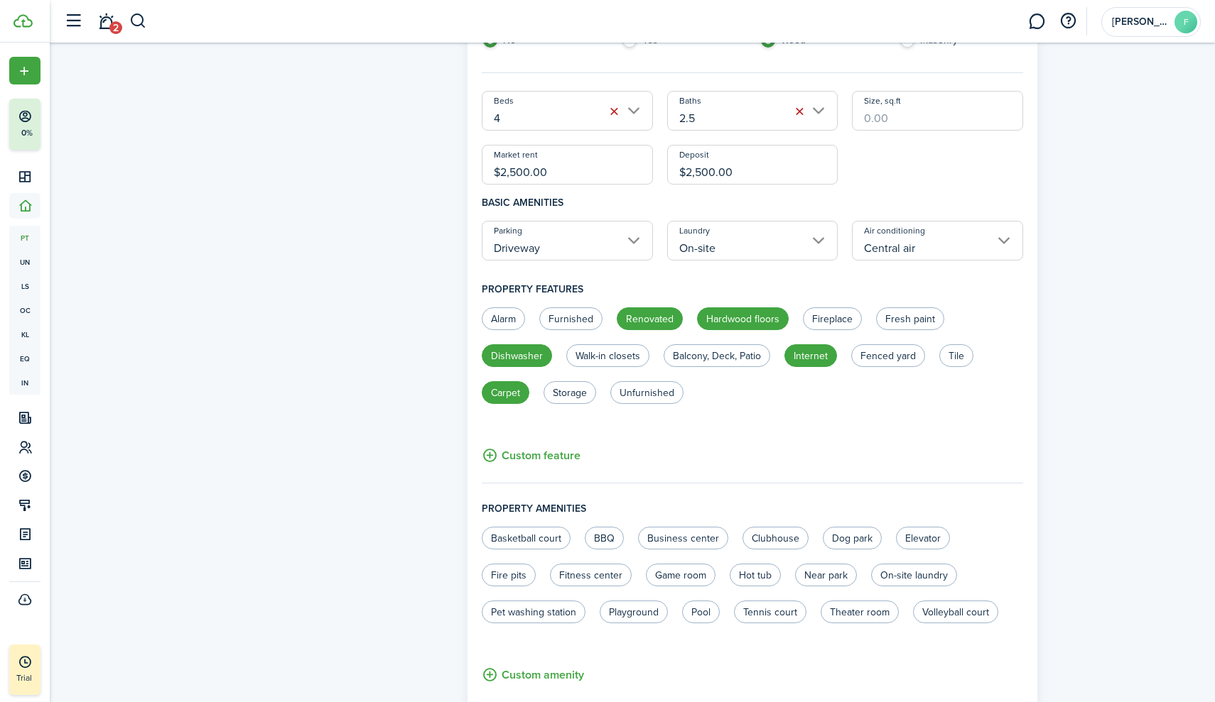
scroll to position [479, 0]
click at [621, 363] on label "Walk-in closets" at bounding box center [607, 356] width 83 height 23
radio input "true"
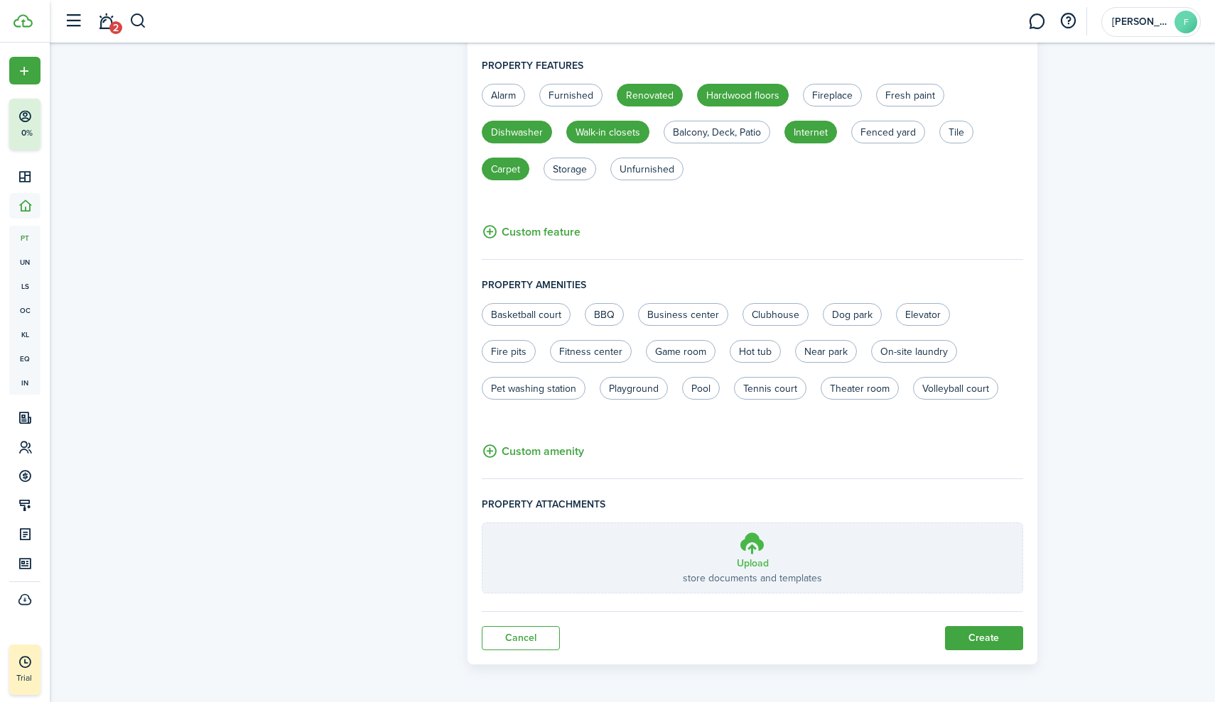
scroll to position [705, 0]
click at [762, 552] on icon at bounding box center [752, 543] width 27 height 26
click at [482, 523] on input "Upload store documents and templates Choose file" at bounding box center [482, 523] width 0 height 0
click at [747, 560] on h3 "Upload" at bounding box center [753, 562] width 32 height 15
click at [482, 523] on input "Upload store documents and templates Choose file" at bounding box center [482, 523] width 0 height 0
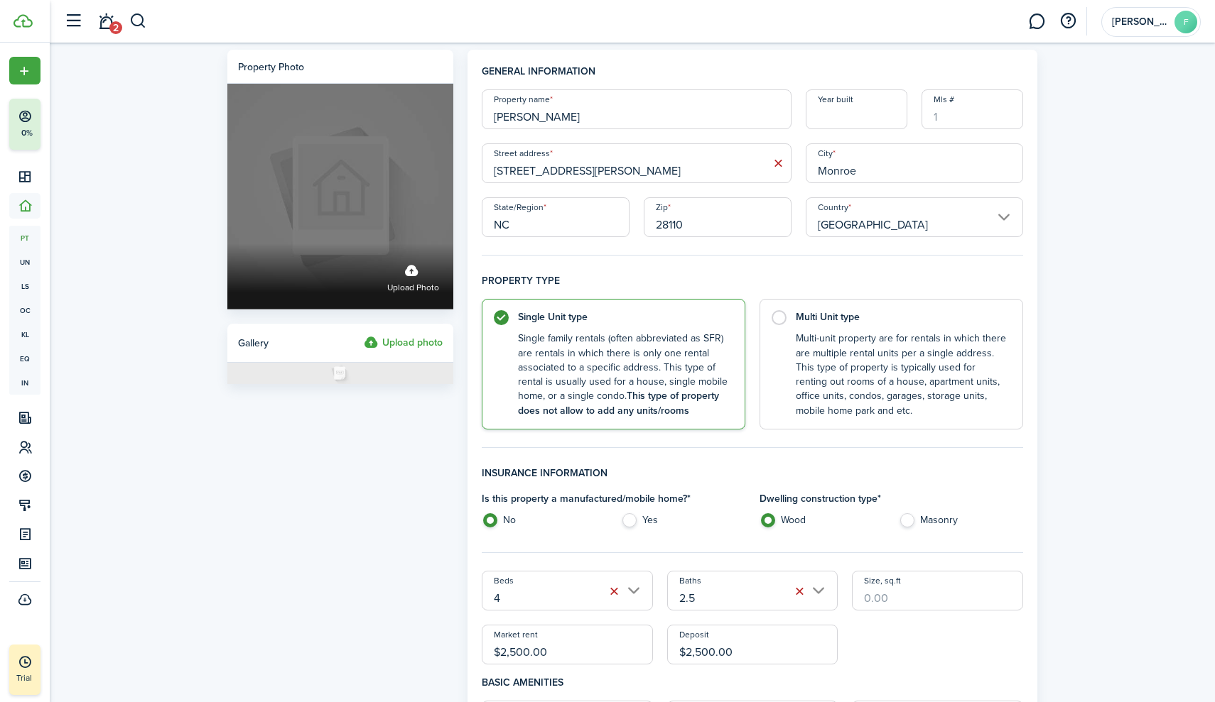
scroll to position [0, 0]
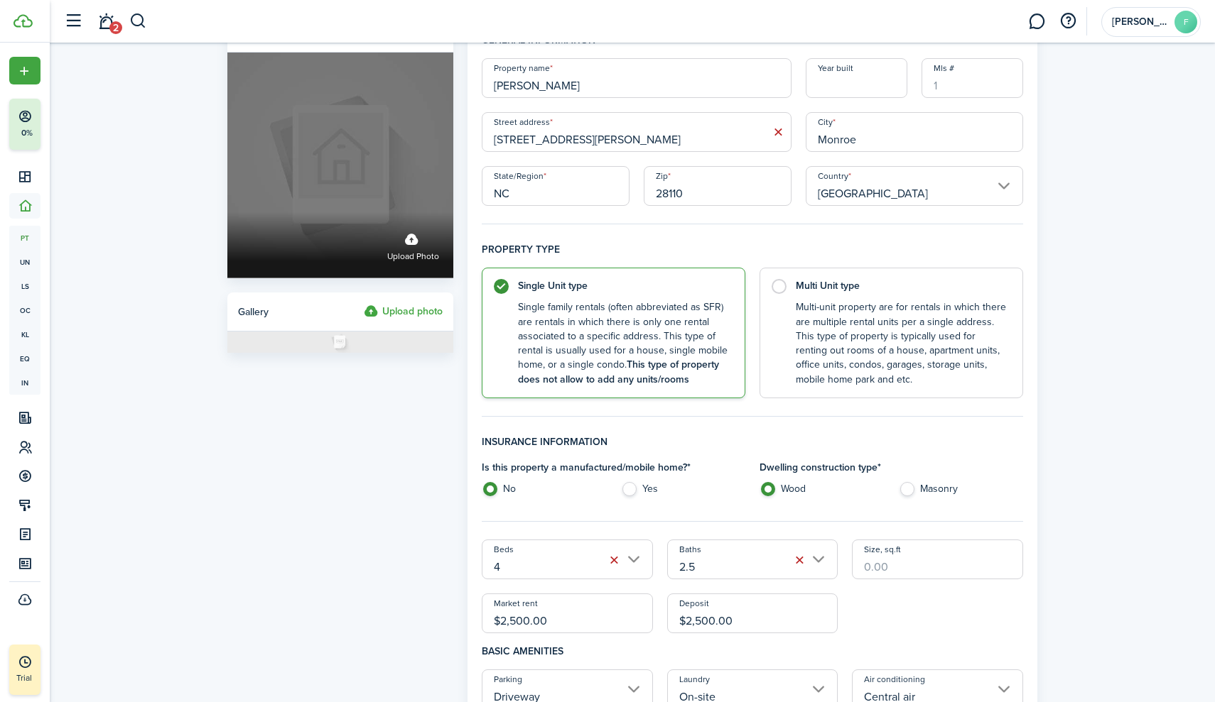
click at [414, 268] on div "Upload photo" at bounding box center [340, 245] width 226 height 66
click at [227, 212] on input "Upload photo" at bounding box center [227, 212] width 0 height 0
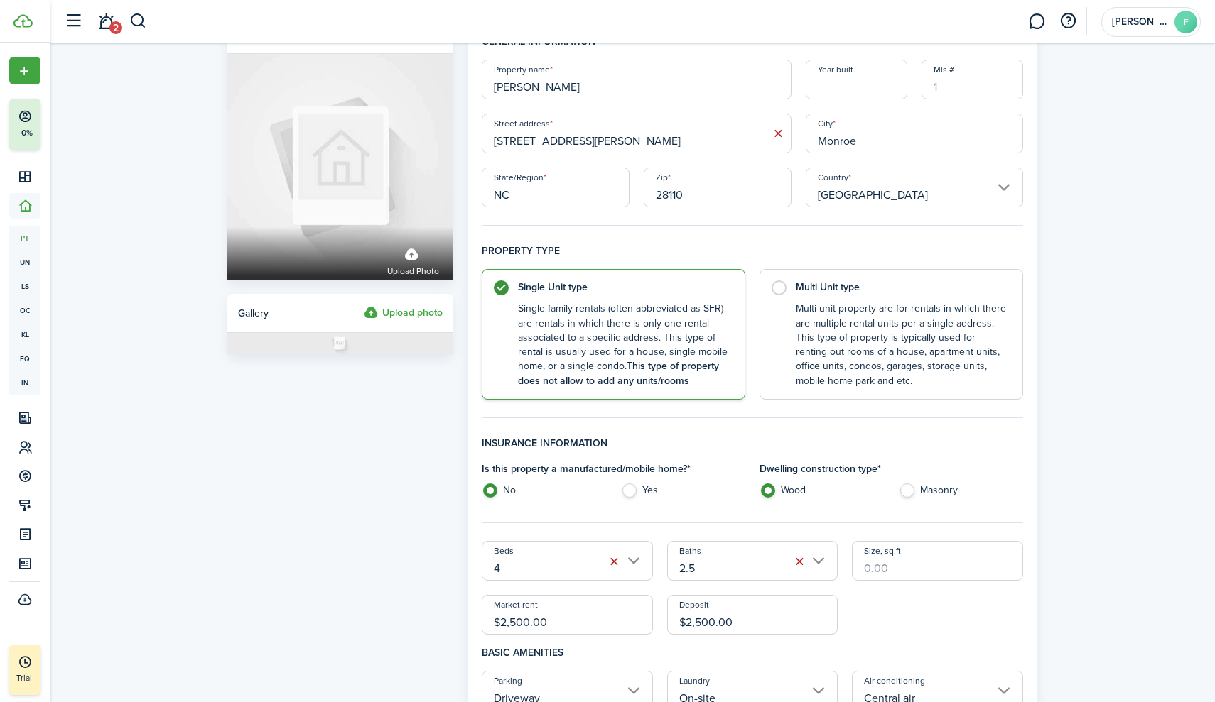
click at [422, 317] on label "Upload photo" at bounding box center [403, 313] width 79 height 17
click at [364, 305] on input "Upload photo" at bounding box center [364, 305] width 0 height 0
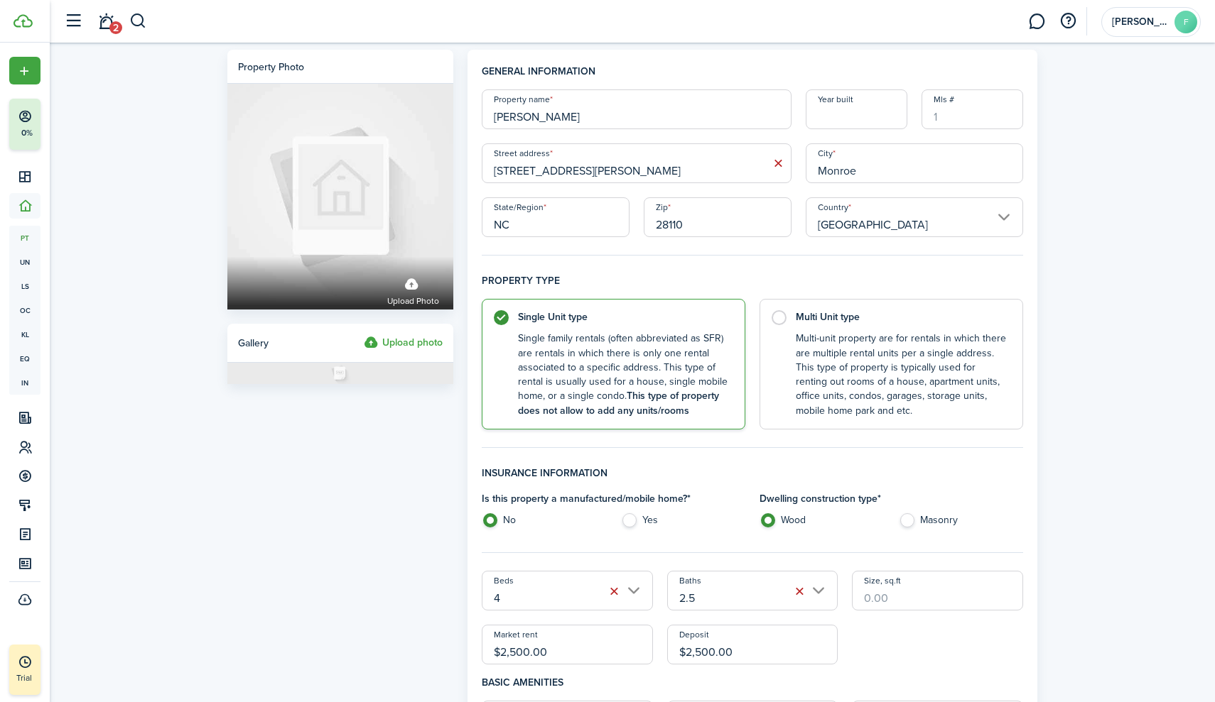
scroll to position [0, 0]
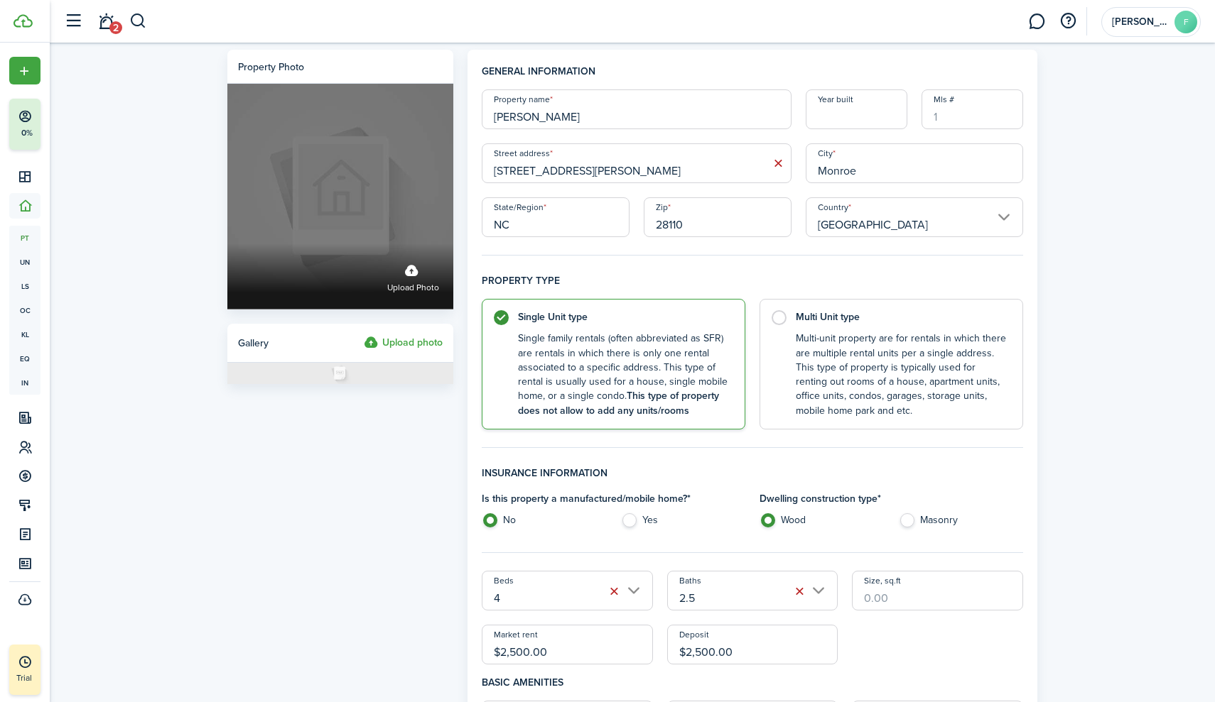
click at [428, 295] on span "Upload photo" at bounding box center [413, 288] width 52 height 14
click at [227, 244] on input "Upload photo" at bounding box center [227, 244] width 0 height 0
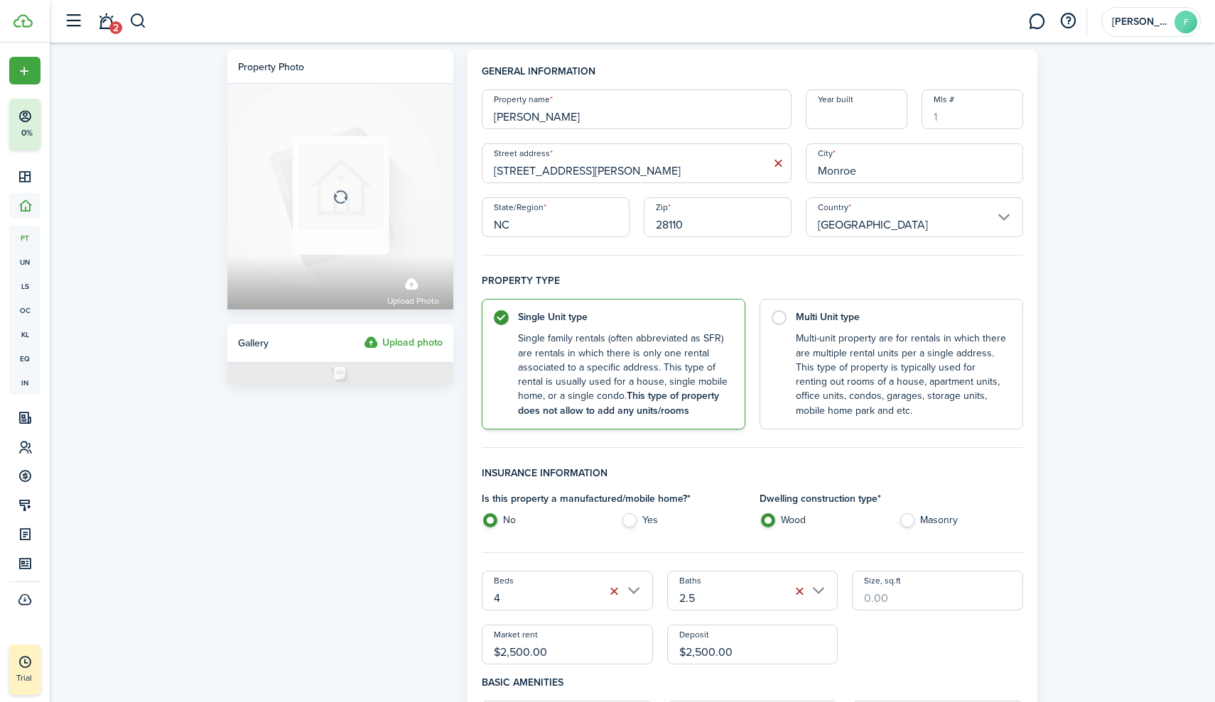
click at [342, 189] on icon at bounding box center [340, 197] width 226 height 226
click at [406, 284] on icon at bounding box center [340, 197] width 226 height 226
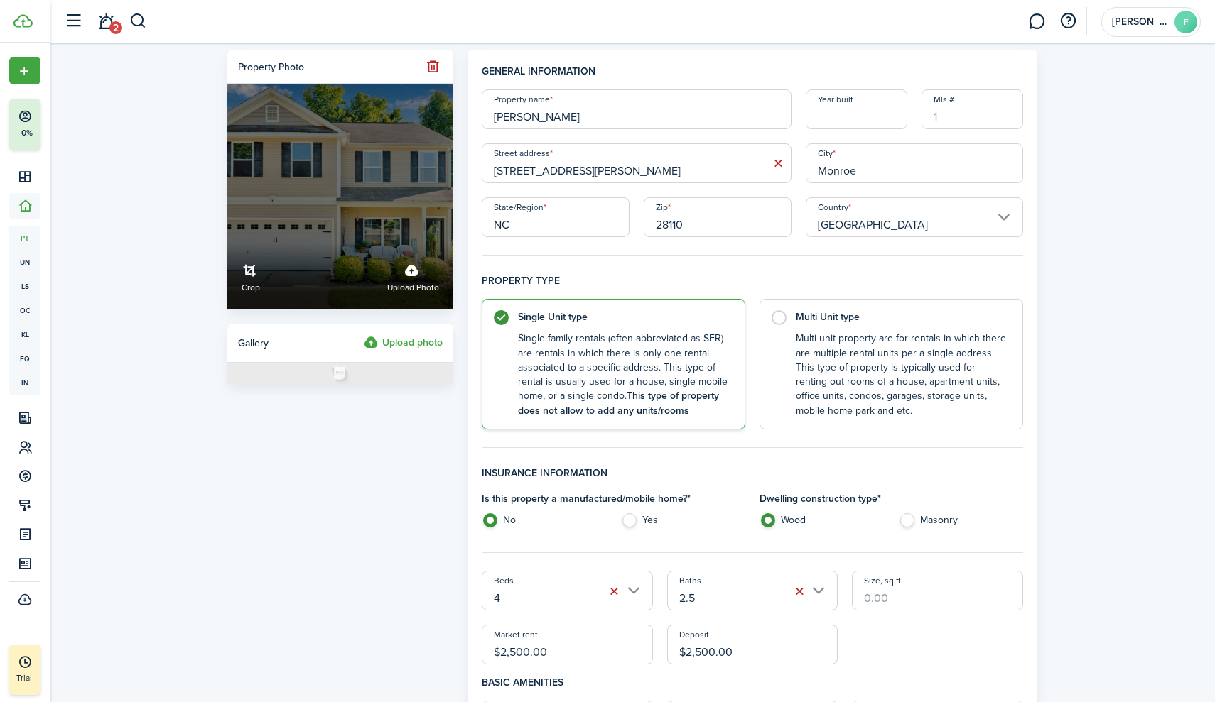
click at [256, 280] on link "Crop" at bounding box center [250, 277] width 18 height 38
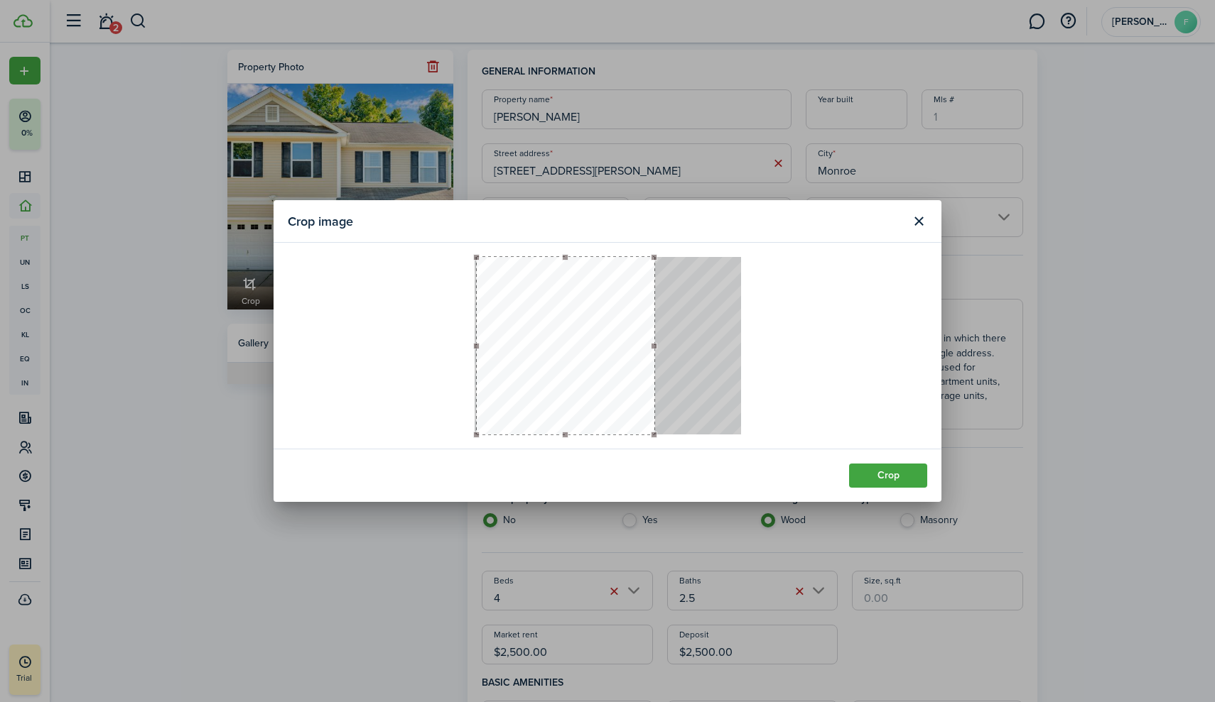
click at [634, 344] on button "button" at bounding box center [566, 346] width 178 height 178
drag, startPoint x: 651, startPoint y: 345, endPoint x: 693, endPoint y: 347, distance: 42.0
click at [693, 347] on div at bounding box center [607, 346] width 266 height 178
drag, startPoint x: 617, startPoint y: 344, endPoint x: 626, endPoint y: 349, distance: 9.9
click at [626, 349] on button "button" at bounding box center [573, 346] width 178 height 178
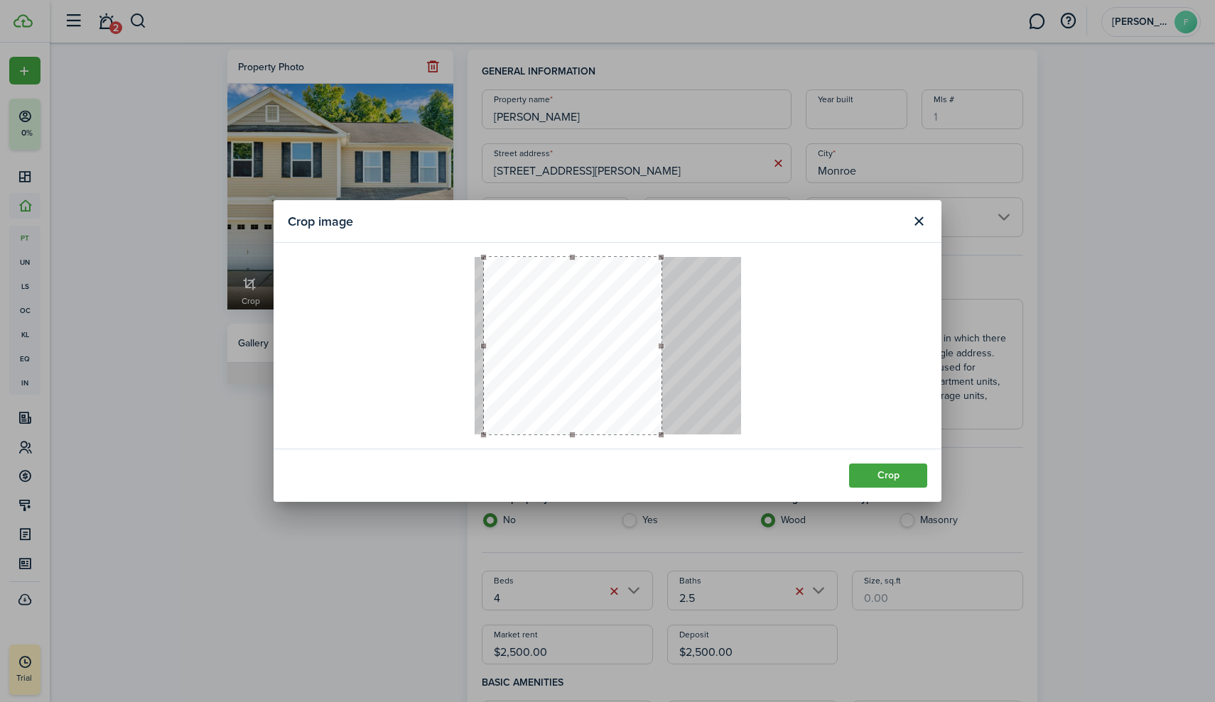
click at [882, 474] on button "Crop" at bounding box center [888, 476] width 78 height 24
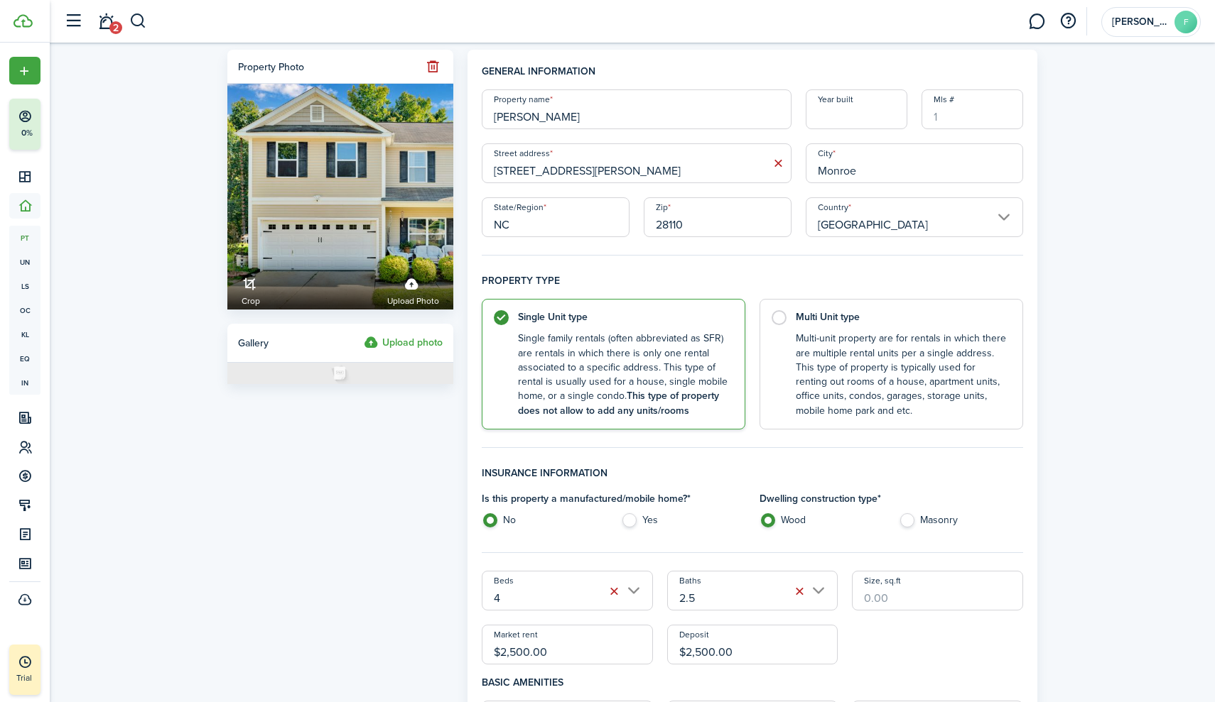
click at [960, 119] on input "Mls #" at bounding box center [972, 109] width 102 height 40
paste input "4301015"
type input "4301015"
click at [1021, 89] on fieldset "General information Property name [PERSON_NAME] Year built Mls # [GEOGRAPHIC_DA…" at bounding box center [752, 160] width 541 height 192
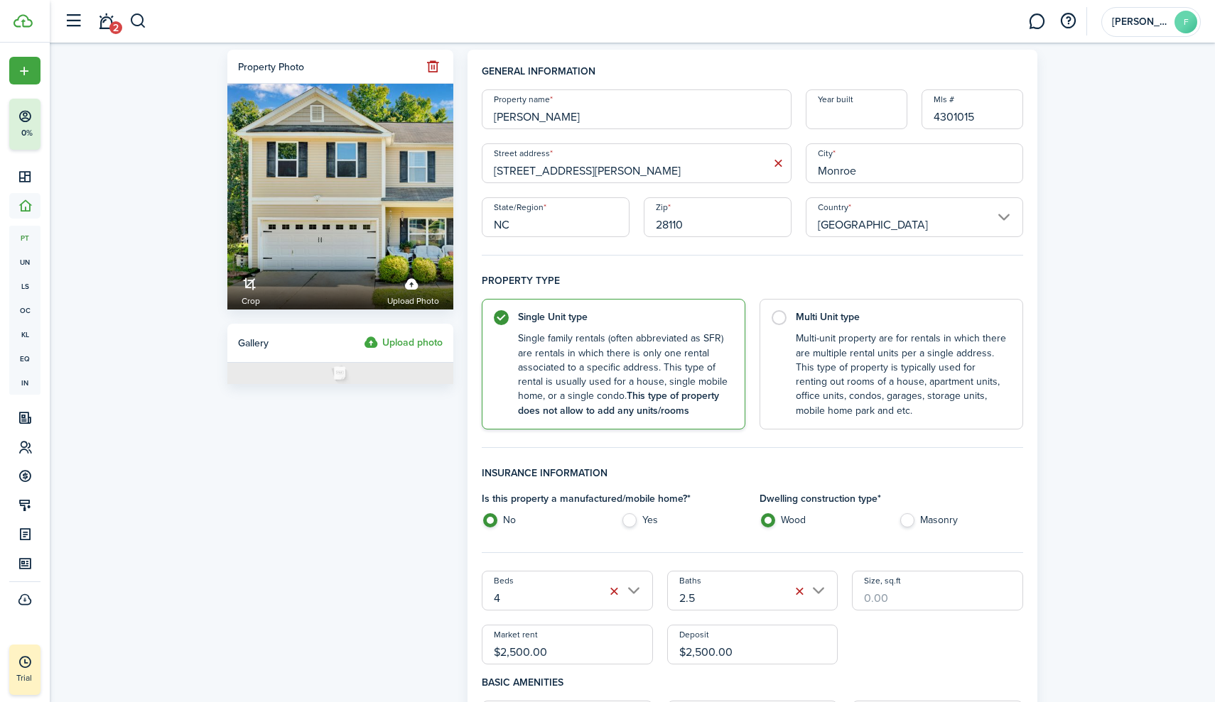
click at [418, 341] on label "Upload photo" at bounding box center [403, 343] width 79 height 17
click at [364, 335] on input "Upload photo" at bounding box center [364, 335] width 0 height 0
